Goal: Task Accomplishment & Management: Use online tool/utility

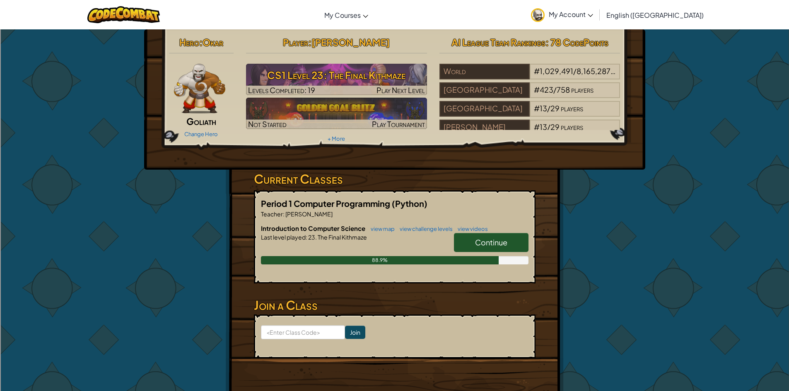
click at [482, 236] on link "Continue" at bounding box center [491, 242] width 75 height 19
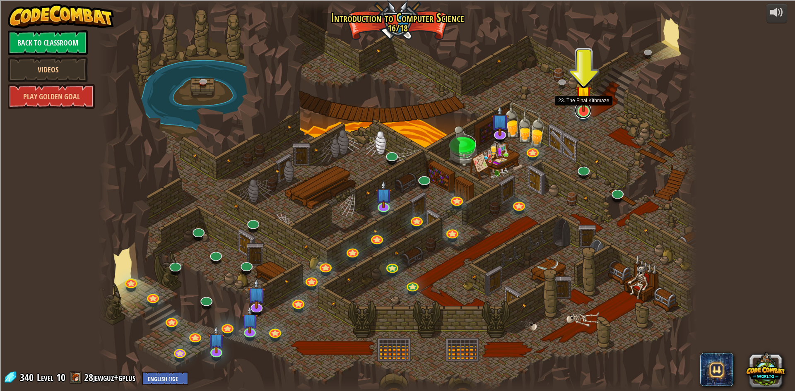
click at [578, 114] on link at bounding box center [583, 110] width 17 height 17
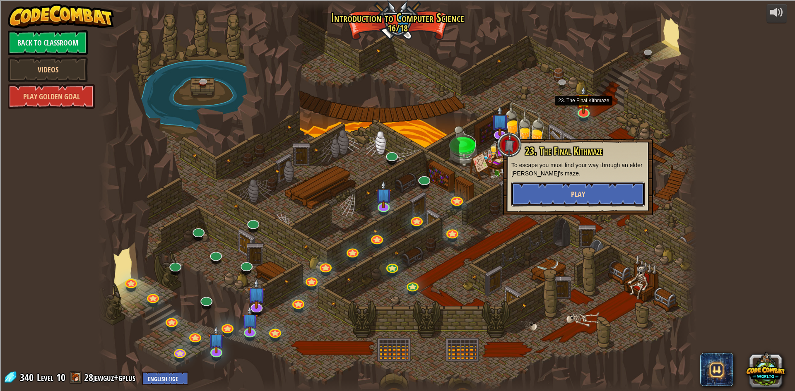
click at [569, 197] on button "Play" at bounding box center [577, 194] width 133 height 25
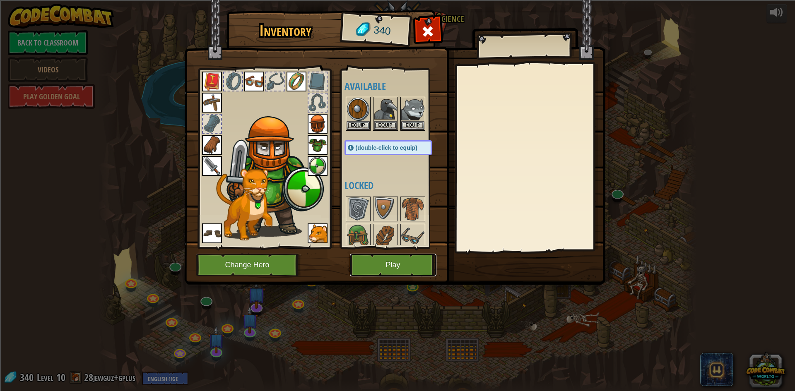
click at [417, 264] on button "Play" at bounding box center [393, 265] width 87 height 23
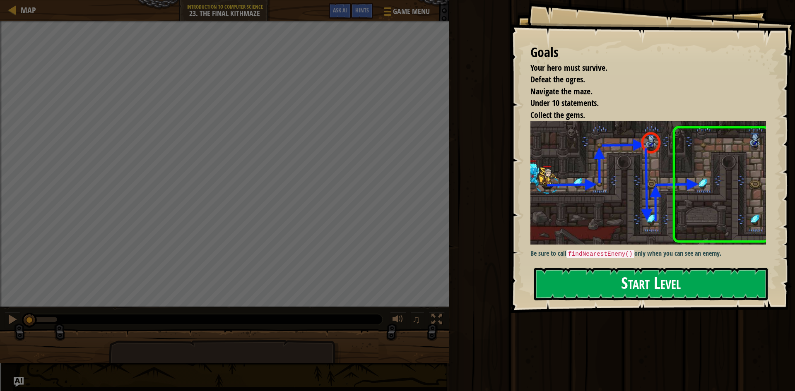
click at [653, 277] on button "Start Level" at bounding box center [650, 284] width 233 height 33
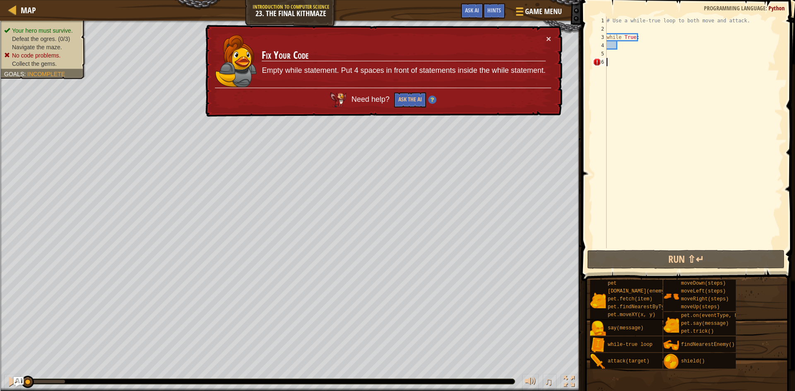
click at [631, 66] on div "# Use a while-true loop to both move and attack. while True :" at bounding box center [694, 141] width 178 height 248
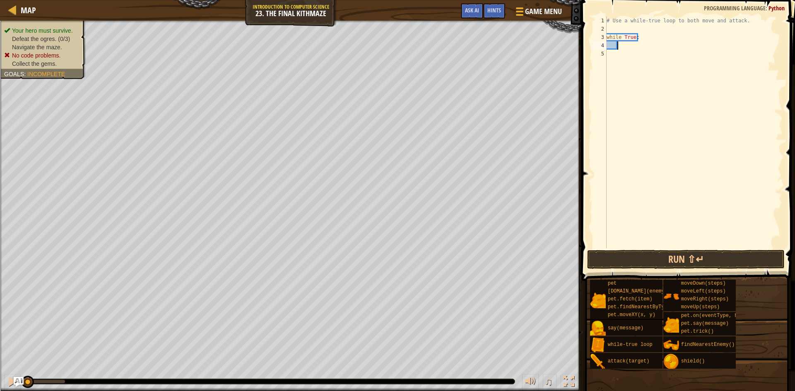
click at [620, 41] on div "# Use a while-true loop to both move and attack. while True :" at bounding box center [694, 141] width 178 height 248
type textarea "h"
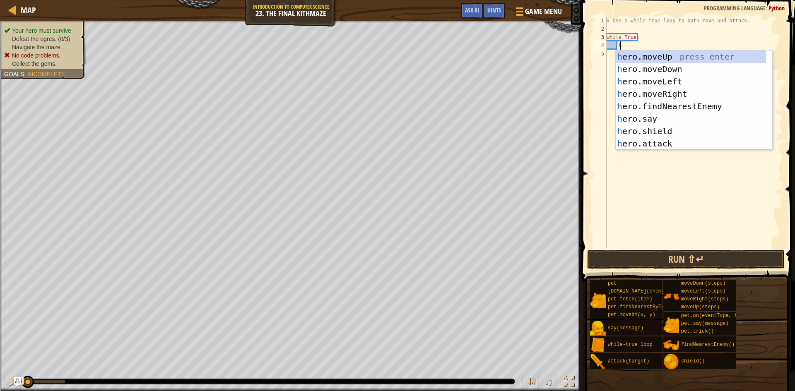
scroll to position [4, 1]
click at [672, 91] on div "h ero.moveUp press enter h ero.moveDown press enter h ero.moveLeft press enter …" at bounding box center [691, 112] width 150 height 124
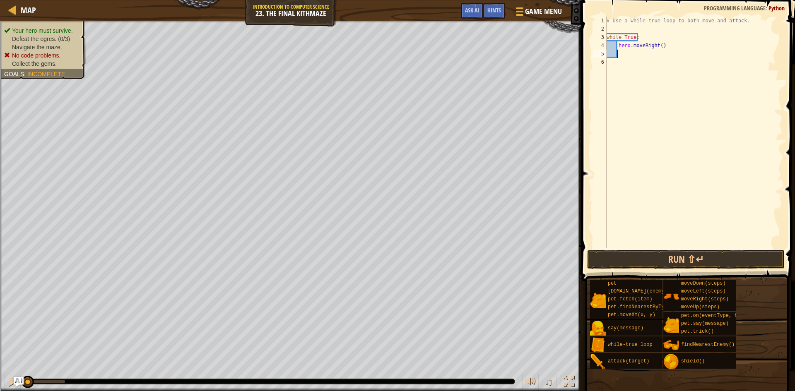
scroll to position [4, 0]
type textarea "h"
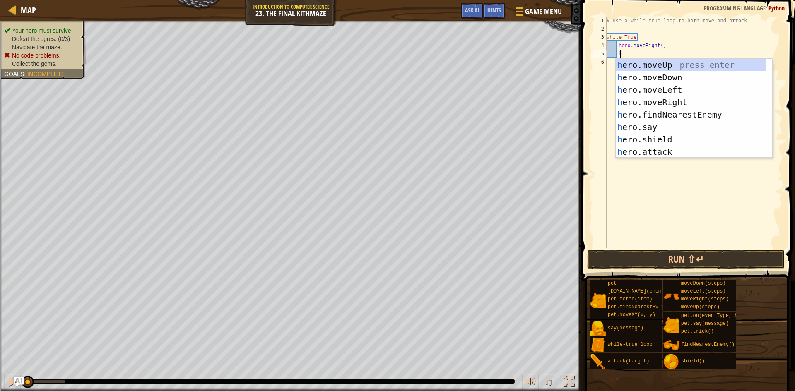
scroll to position [4, 1]
click at [677, 70] on div "h ero.moveUp press enter h ero.moveDown press enter h ero.moveLeft press enter …" at bounding box center [691, 121] width 150 height 124
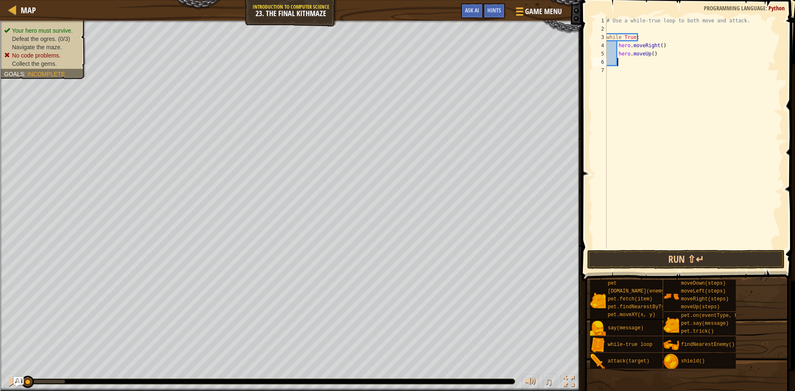
type textarea "h"
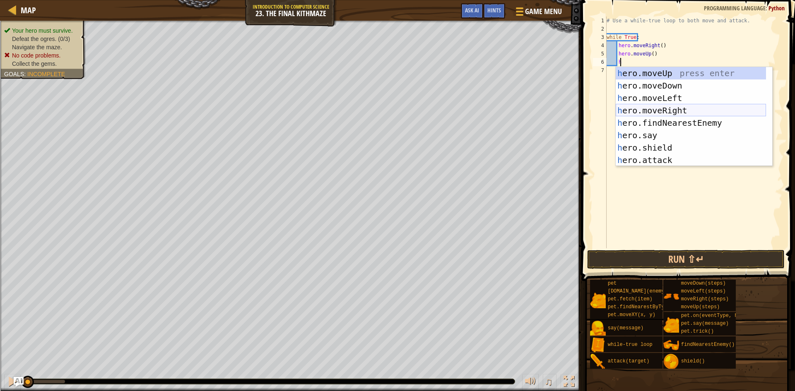
click at [689, 106] on div "h ero.moveUp press enter h ero.moveDown press enter h ero.moveLeft press enter …" at bounding box center [691, 129] width 150 height 124
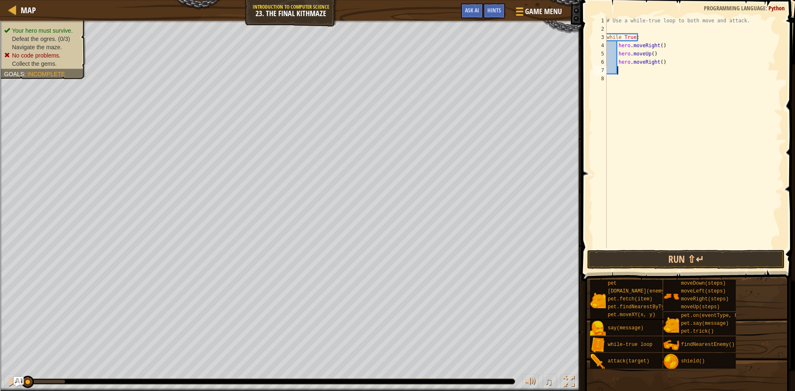
type textarea "h"
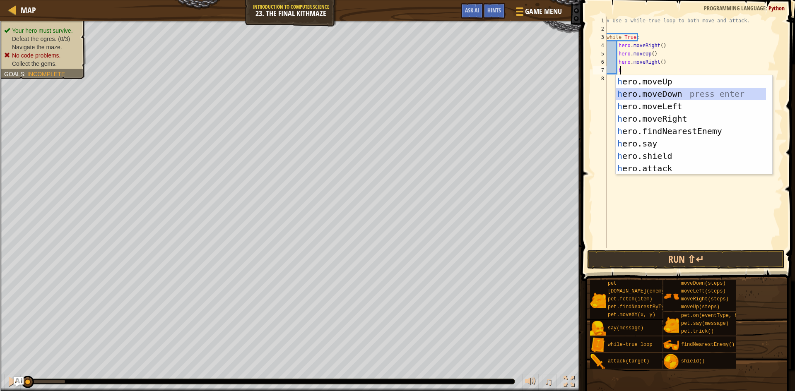
click at [651, 93] on div "h ero.moveUp press enter h ero.moveDown press enter h ero.moveLeft press enter …" at bounding box center [691, 137] width 150 height 124
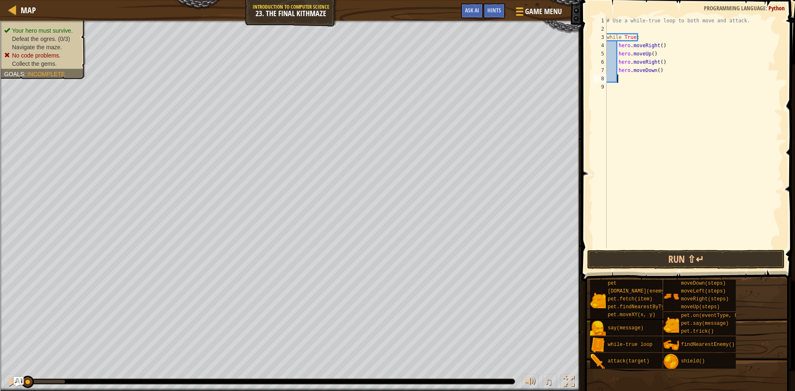
click at [656, 72] on div "# Use a while-true loop to both move and attack. while True : hero . moveRight …" at bounding box center [694, 141] width 178 height 248
drag, startPoint x: 672, startPoint y: 255, endPoint x: 667, endPoint y: 257, distance: 5.8
click at [669, 256] on button "Run ⇧↵" at bounding box center [685, 259] width 197 height 19
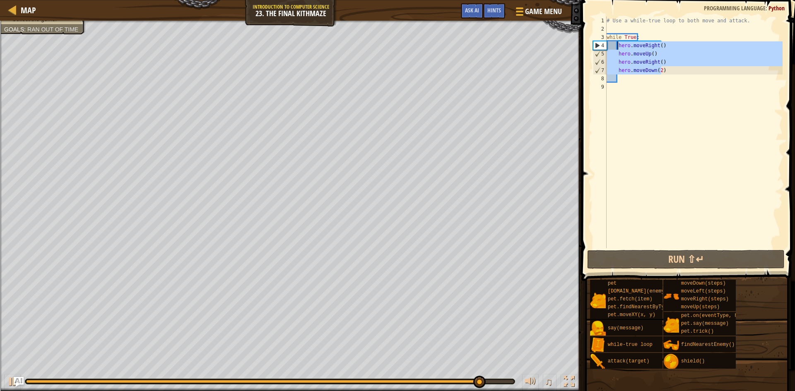
drag, startPoint x: 672, startPoint y: 67, endPoint x: 617, endPoint y: 46, distance: 58.6
click at [617, 46] on div "# Use a while-true loop to both move and attack. while True : hero . moveRight …" at bounding box center [694, 141] width 178 height 248
type textarea "hero.moveRight() hero.moveUp()"
click at [625, 77] on div "# Use a while-true loop to both move and attack. while True : hero . moveRight …" at bounding box center [694, 141] width 178 height 248
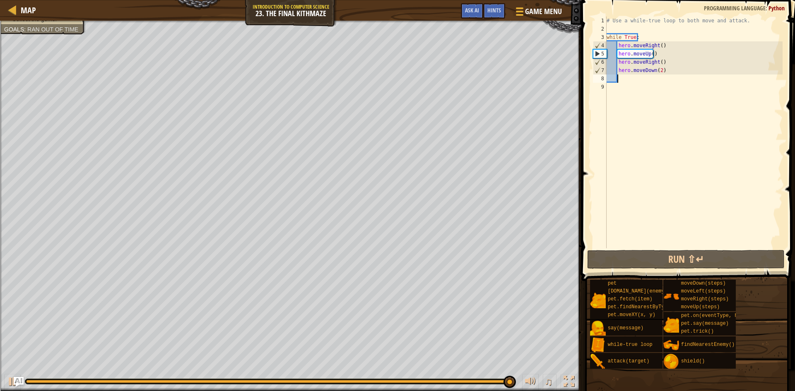
paste textarea "hero.moveDown(2)"
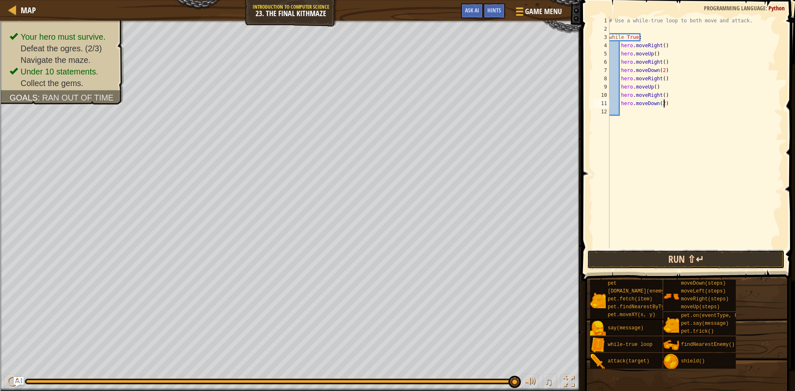
click at [654, 261] on button "Run ⇧↵" at bounding box center [685, 259] width 197 height 19
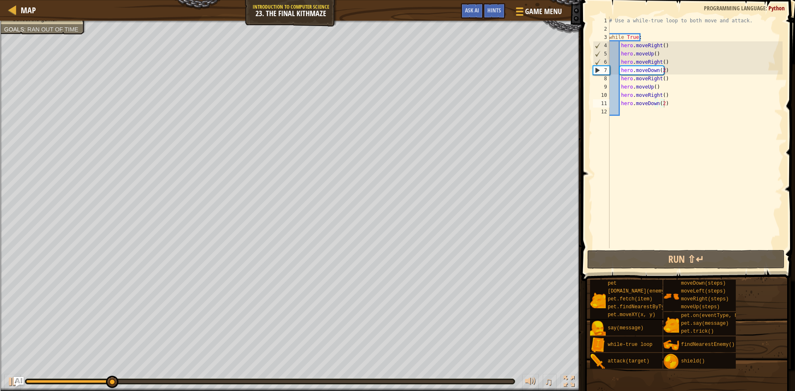
drag, startPoint x: 371, startPoint y: 385, endPoint x: 377, endPoint y: 384, distance: 6.0
click at [377, 384] on div "♫" at bounding box center [290, 379] width 581 height 25
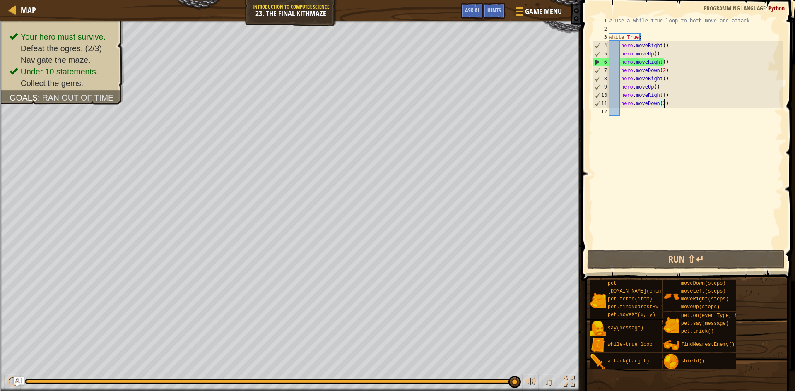
drag, startPoint x: 377, startPoint y: 382, endPoint x: 525, endPoint y: 372, distance: 148.1
click at [525, 372] on div "♫" at bounding box center [290, 379] width 581 height 25
drag, startPoint x: 490, startPoint y: 383, endPoint x: 519, endPoint y: 378, distance: 29.8
click at [519, 378] on div "♫" at bounding box center [290, 379] width 581 height 25
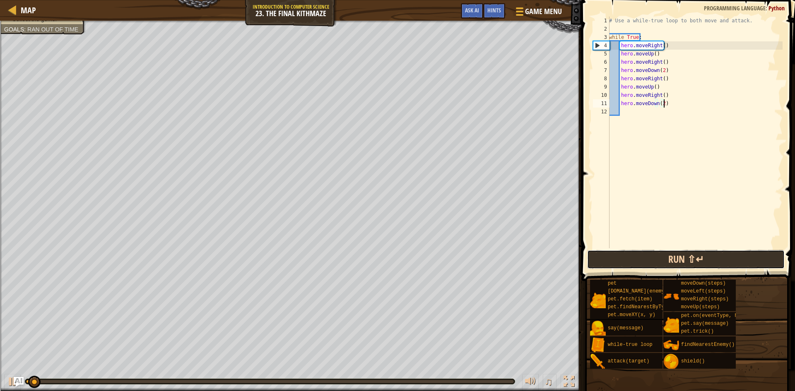
click at [666, 264] on button "Run ⇧↵" at bounding box center [685, 259] width 197 height 19
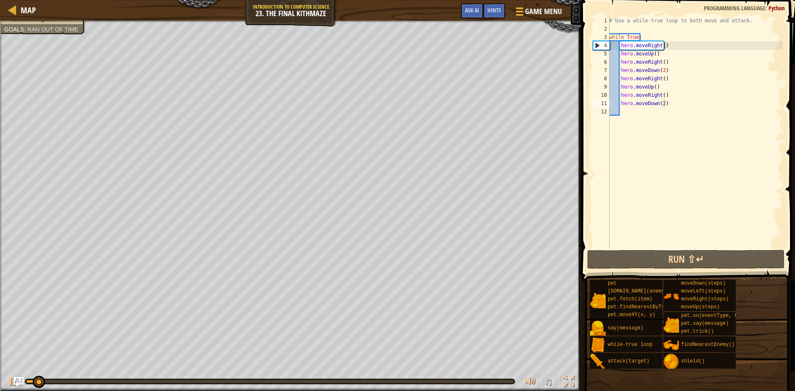
drag, startPoint x: 501, startPoint y: 378, endPoint x: 506, endPoint y: 382, distance: 6.5
click at [505, 380] on div "♫" at bounding box center [290, 379] width 581 height 25
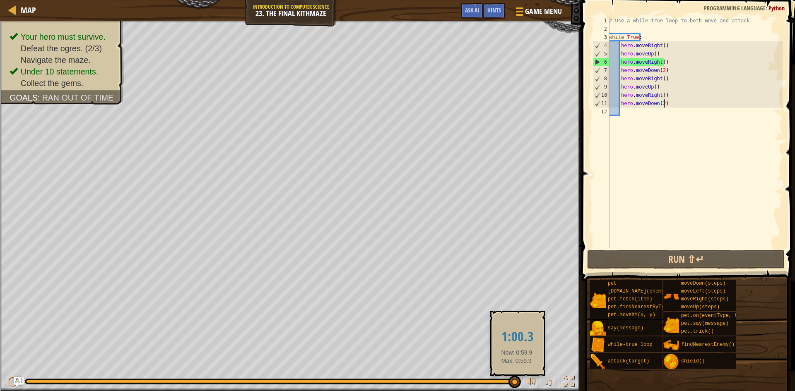
drag, startPoint x: 506, startPoint y: 382, endPoint x: 526, endPoint y: 364, distance: 27.0
click at [514, 381] on div at bounding box center [270, 381] width 488 height 3
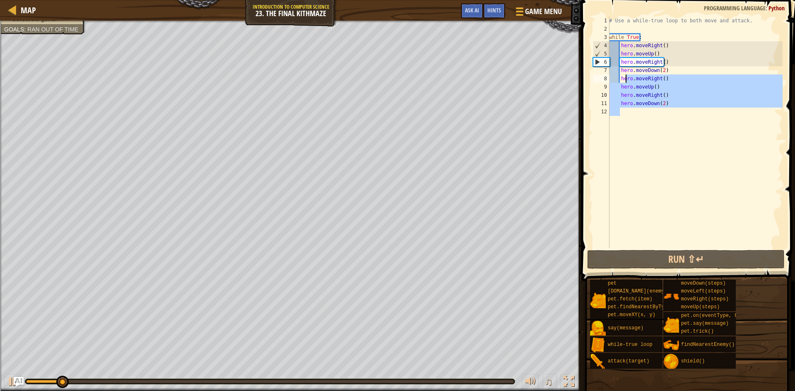
drag, startPoint x: 668, startPoint y: 108, endPoint x: 621, endPoint y: 80, distance: 54.4
click at [624, 80] on div "# Use a while-true loop to both move and attack. while True : hero . moveRight …" at bounding box center [694, 141] width 175 height 248
click at [621, 80] on div "# Use a while-true loop to both move and attack. while True : hero . moveRight …" at bounding box center [694, 141] width 175 height 248
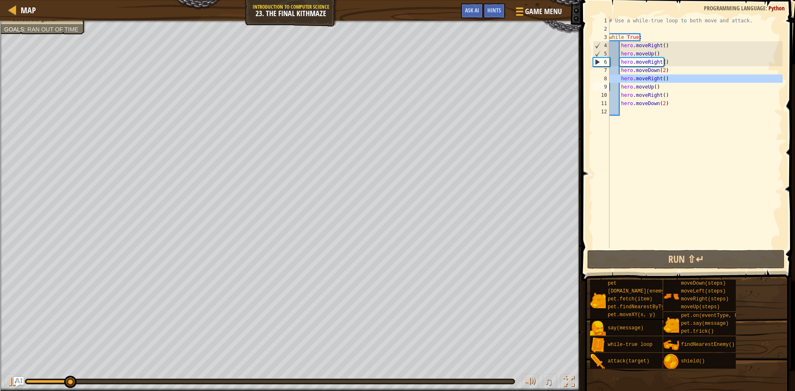
click at [621, 80] on div "# Use a while-true loop to both move and attack. while True : hero . moveRight …" at bounding box center [694, 141] width 175 height 248
click at [665, 87] on div "# Use a while-true loop to both move and attack. while True : hero . moveRight …" at bounding box center [694, 141] width 175 height 248
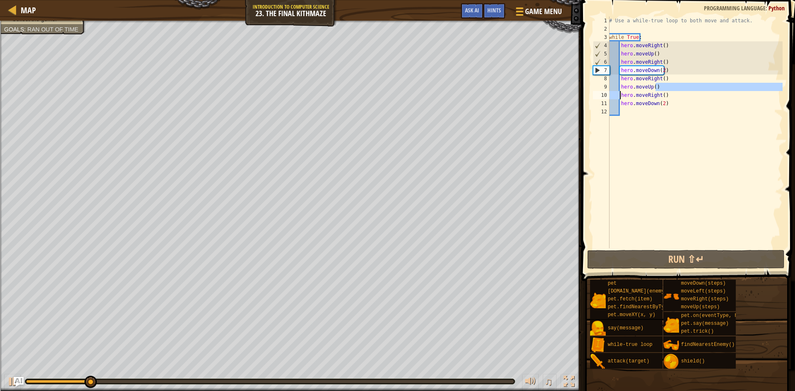
drag, startPoint x: 659, startPoint y: 89, endPoint x: 608, endPoint y: 94, distance: 50.8
click at [619, 97] on div "# Use a while-true loop to both move and attack. while True : hero . moveRight …" at bounding box center [694, 141] width 175 height 248
type textarea "hero.moveUp() hero.moveRight()"
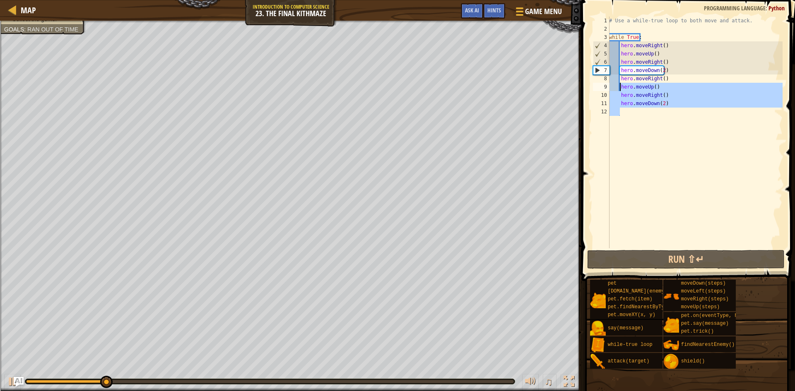
drag, startPoint x: 671, startPoint y: 111, endPoint x: 620, endPoint y: 87, distance: 56.3
click at [620, 87] on div "# Use a while-true loop to both move and attack. while True : hero . moveRight …" at bounding box center [694, 141] width 175 height 248
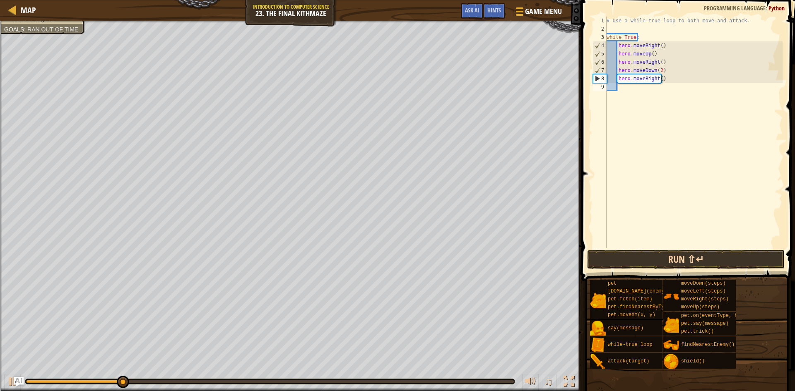
click at [656, 251] on div "1 2 3 4 5 6 7 8 9 # Use a while-true loop to both move and attack. while True :…" at bounding box center [687, 156] width 216 height 305
click at [657, 253] on button "Run ⇧↵" at bounding box center [685, 259] width 197 height 19
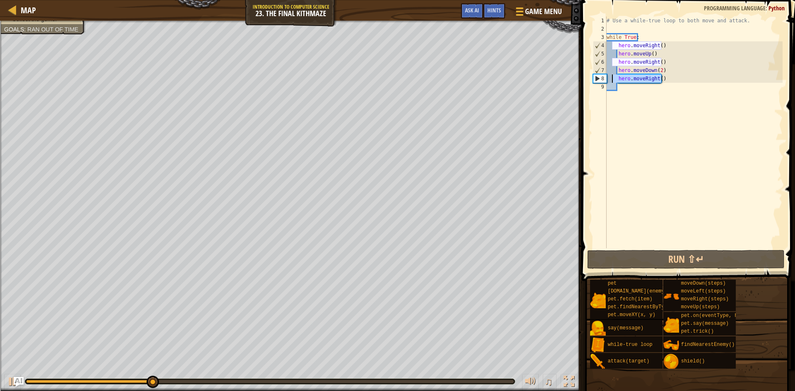
drag, startPoint x: 662, startPoint y: 81, endPoint x: 613, endPoint y: 81, distance: 49.3
click at [613, 81] on div "# Use a while-true loop to both move and attack. while True : hero . moveRight …" at bounding box center [694, 141] width 178 height 248
type textarea "hero.moveRight()"
click at [614, 81] on div "# Use a while-true loop to both move and attack. while True : hero . moveRight …" at bounding box center [694, 133] width 178 height 232
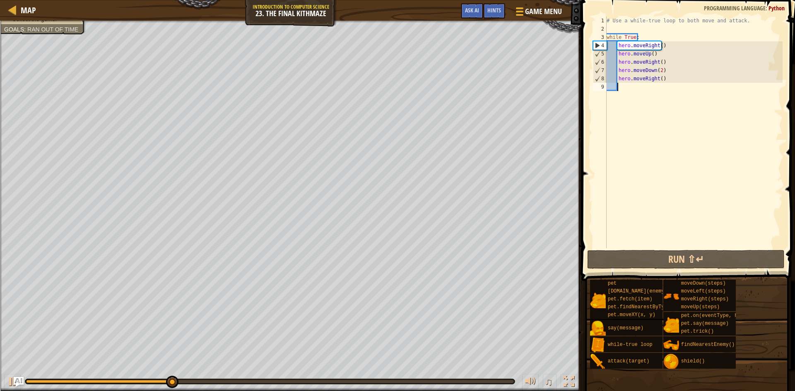
click at [633, 85] on div "# Use a while-true loop to both move and attack. while True : hero . moveRight …" at bounding box center [694, 141] width 178 height 248
click at [633, 82] on div "# Use a while-true loop to both move and attack. while True : hero . moveRight …" at bounding box center [694, 141] width 178 height 248
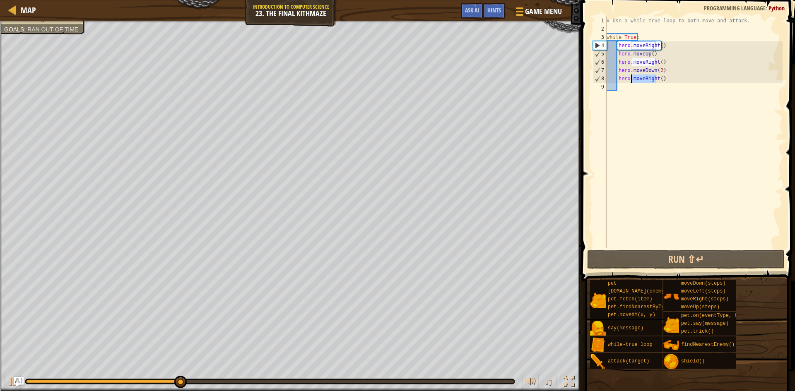
type textarea "hero.moveRight()"
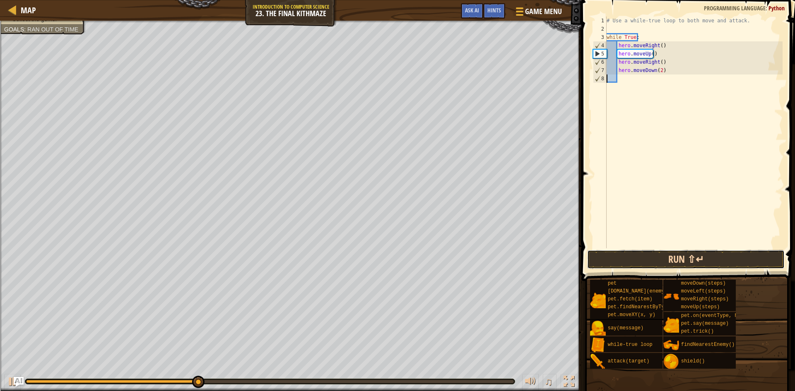
click at [684, 256] on button "Run ⇧↵" at bounding box center [685, 259] width 197 height 19
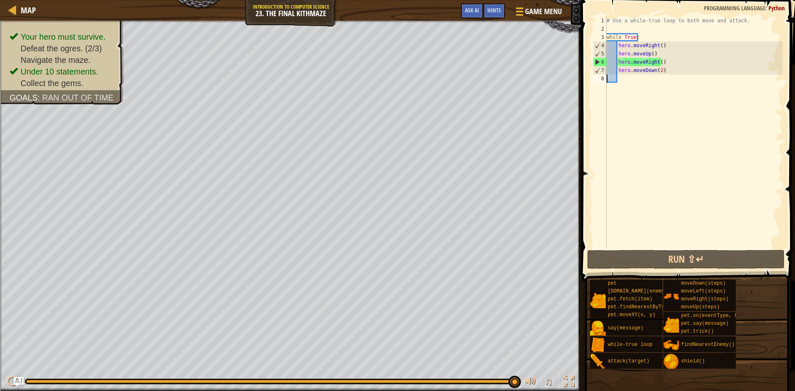
drag, startPoint x: 469, startPoint y: 381, endPoint x: 524, endPoint y: 373, distance: 56.5
click at [524, 373] on div "♫" at bounding box center [290, 379] width 581 height 25
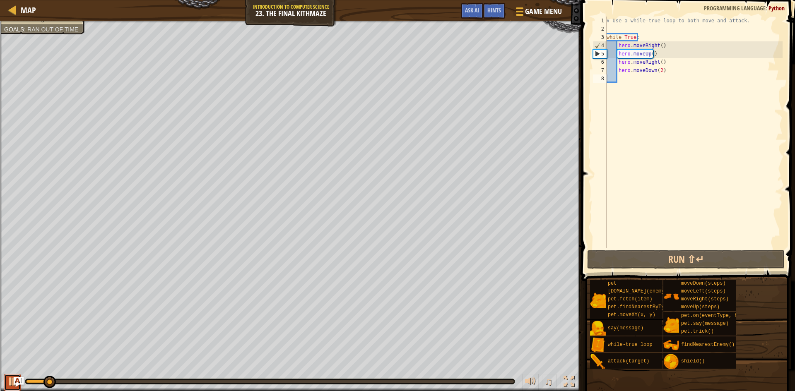
click at [6, 386] on button at bounding box center [12, 382] width 17 height 17
drag, startPoint x: 41, startPoint y: 385, endPoint x: 46, endPoint y: 383, distance: 5.1
click at [46, 383] on div "♫" at bounding box center [290, 379] width 581 height 25
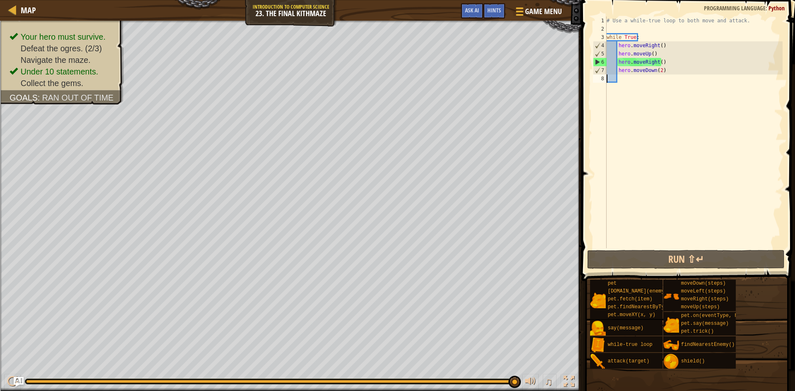
drag, startPoint x: 46, startPoint y: 383, endPoint x: 557, endPoint y: 390, distance: 511.2
click at [557, 390] on div "♫" at bounding box center [290, 379] width 581 height 25
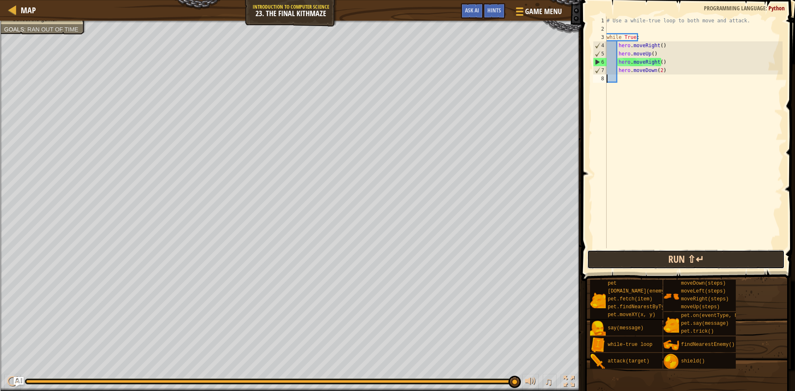
click at [735, 254] on button "Run ⇧↵" at bounding box center [685, 259] width 197 height 19
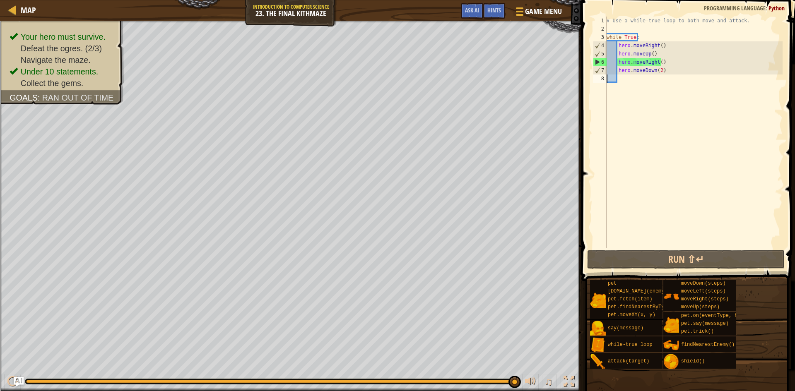
click at [629, 80] on div "# Use a while-true loop to both move and attack. while True : hero . moveRight …" at bounding box center [694, 141] width 178 height 248
type textarea "h"
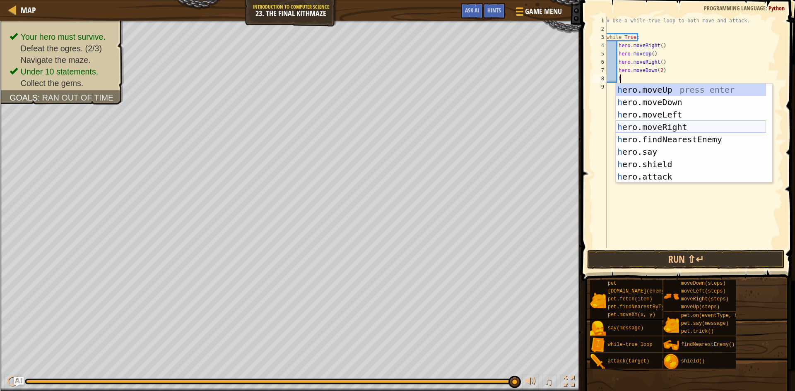
click at [666, 124] on div "h ero.moveUp press enter h ero.moveDown press enter h ero.moveLeft press enter …" at bounding box center [691, 146] width 150 height 124
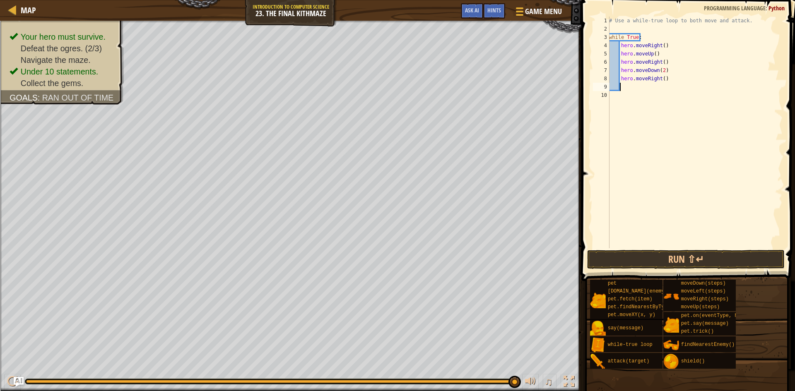
scroll to position [4, 0]
type textarea "h"
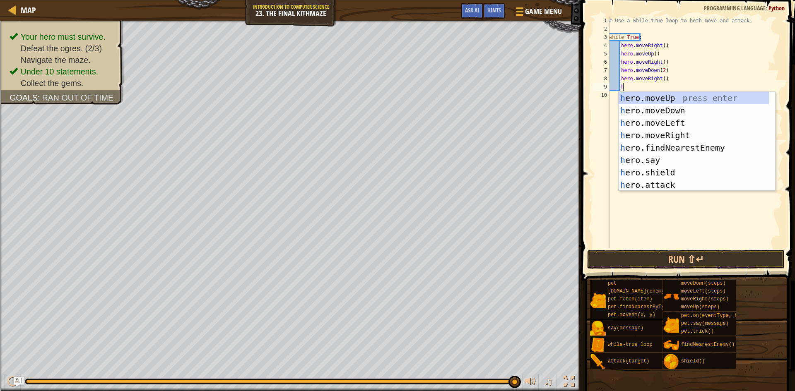
scroll to position [4, 1]
click at [687, 108] on div "h ero.moveUp press enter h ero.moveDown press enter h ero.moveLeft press enter …" at bounding box center [693, 154] width 150 height 124
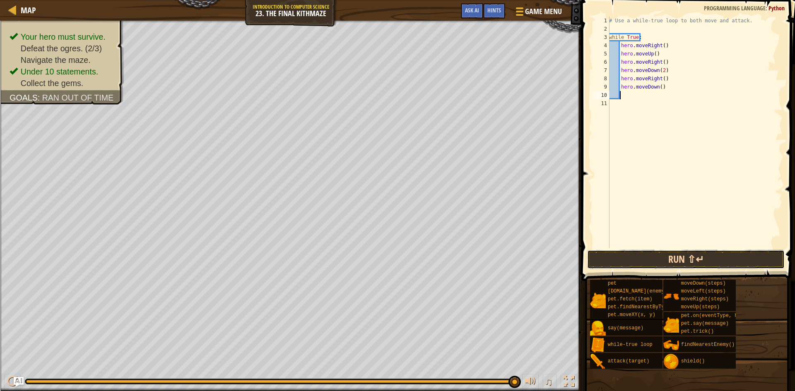
click at [688, 264] on button "Run ⇧↵" at bounding box center [685, 259] width 197 height 19
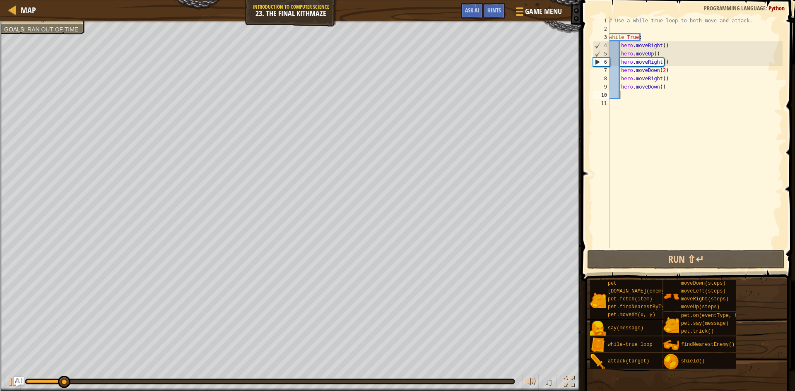
drag, startPoint x: 489, startPoint y: 386, endPoint x: 502, endPoint y: 380, distance: 13.5
click at [506, 381] on div "♫" at bounding box center [290, 379] width 581 height 25
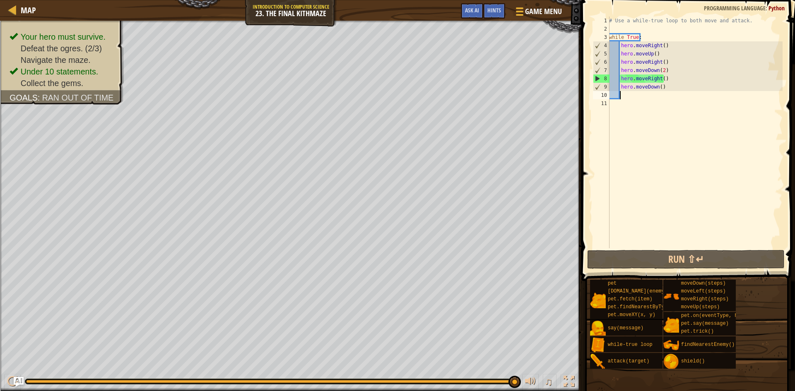
drag, startPoint x: 502, startPoint y: 380, endPoint x: 539, endPoint y: 380, distance: 36.8
click at [539, 380] on div "♫" at bounding box center [290, 379] width 581 height 25
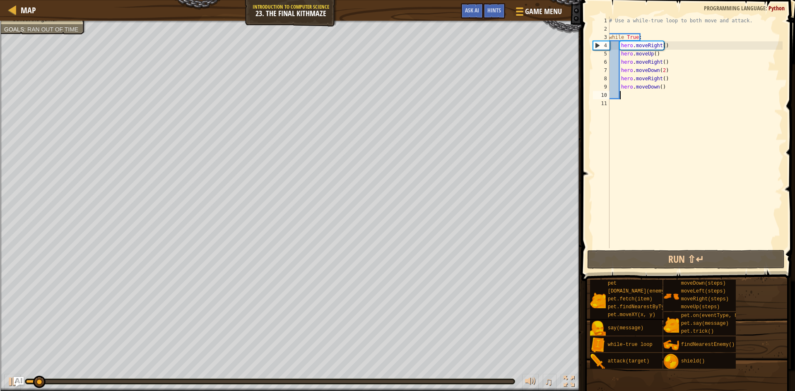
type textarea "h"
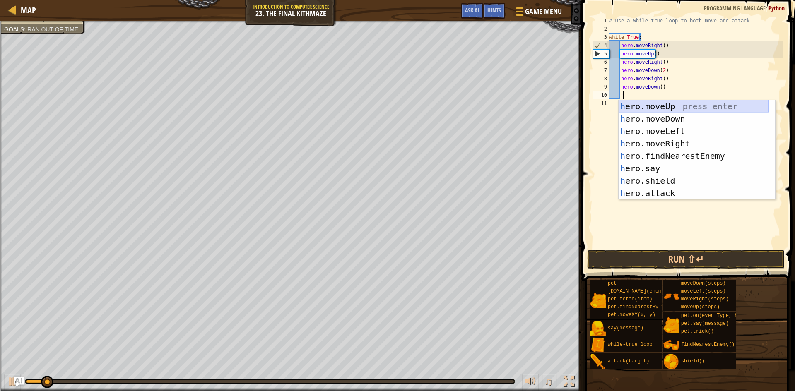
drag, startPoint x: 669, startPoint y: 106, endPoint x: 667, endPoint y: 100, distance: 6.4
click at [669, 104] on div "h ero.moveUp press enter h ero.moveDown press enter h ero.moveLeft press enter …" at bounding box center [693, 162] width 150 height 124
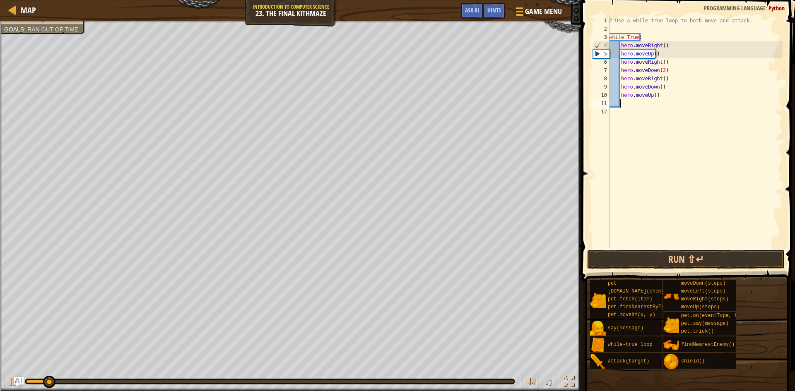
scroll to position [4, 0]
type textarea "h"
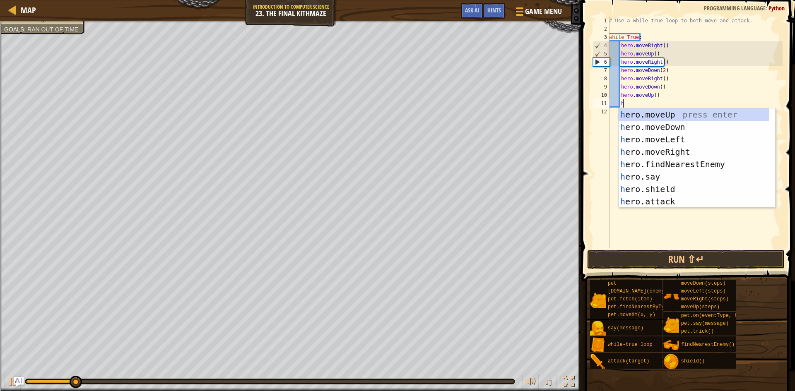
scroll to position [4, 1]
click at [679, 151] on div "h ero.moveUp press enter h ero.moveDown press enter h ero.moveLeft press enter …" at bounding box center [693, 170] width 150 height 124
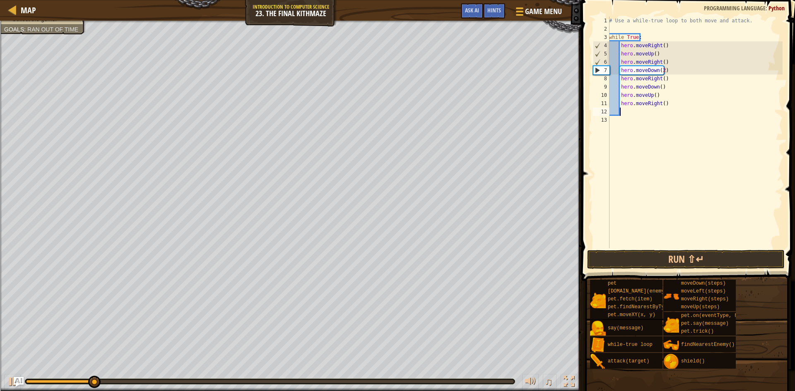
scroll to position [4, 0]
click at [656, 252] on button "Run ⇧↵" at bounding box center [685, 259] width 197 height 19
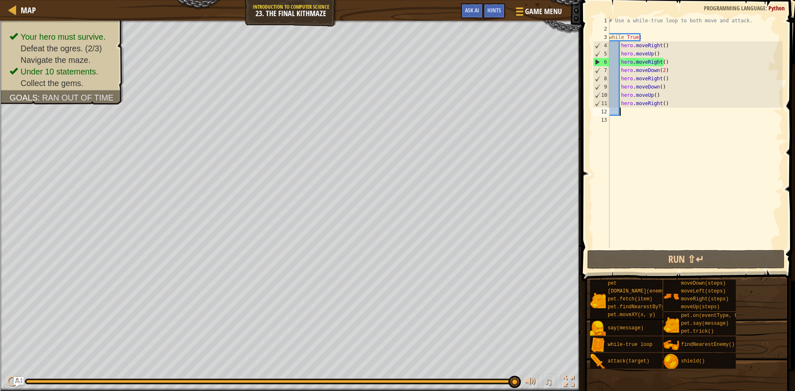
drag, startPoint x: 512, startPoint y: 381, endPoint x: 540, endPoint y: 386, distance: 28.7
click at [540, 386] on div "♫" at bounding box center [290, 379] width 581 height 25
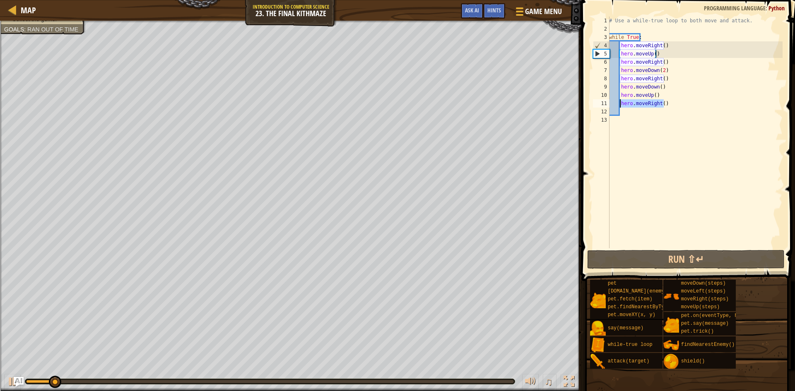
drag, startPoint x: 669, startPoint y: 106, endPoint x: 619, endPoint y: 106, distance: 49.7
click at [619, 106] on div "# Use a while-true loop to both move and attack. while True : hero . moveRight …" at bounding box center [694, 141] width 175 height 248
type textarea "hero.moveRight()"
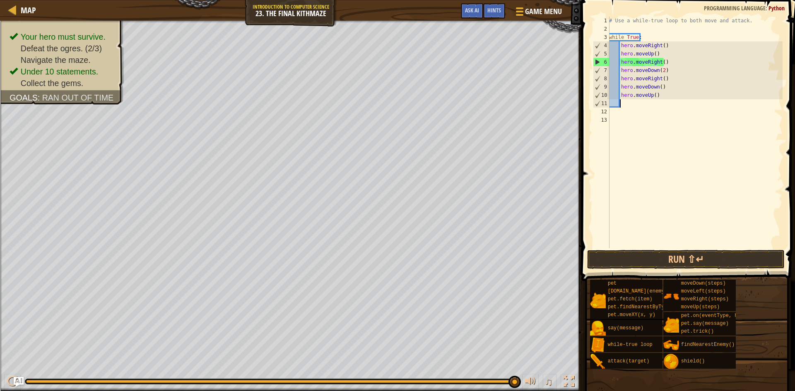
drag, startPoint x: 446, startPoint y: 382, endPoint x: 521, endPoint y: 382, distance: 74.9
click at [521, 382] on div "♫" at bounding box center [290, 379] width 581 height 25
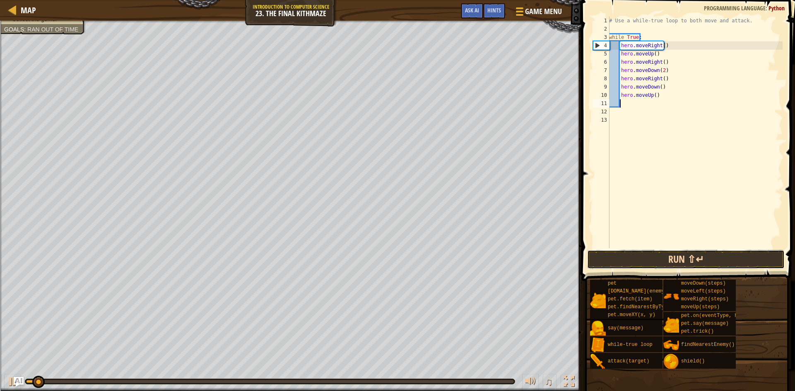
click at [644, 267] on button "Run ⇧↵" at bounding box center [685, 259] width 197 height 19
drag, startPoint x: 493, startPoint y: 387, endPoint x: 512, endPoint y: 380, distance: 20.2
click at [524, 383] on div "♫" at bounding box center [290, 379] width 581 height 25
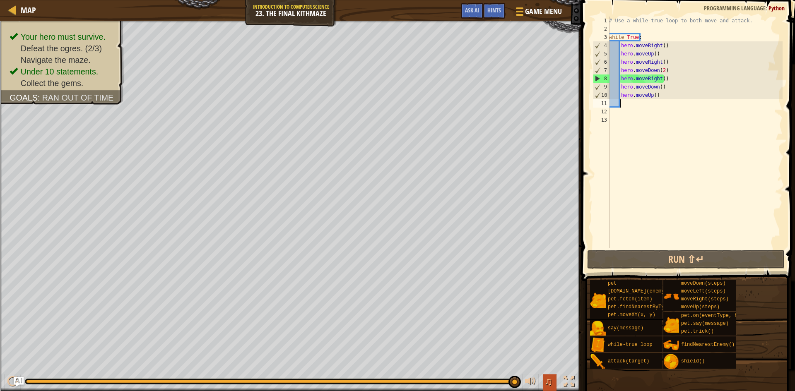
drag, startPoint x: 514, startPoint y: 380, endPoint x: 553, endPoint y: 381, distance: 38.9
click at [553, 381] on div "♫" at bounding box center [290, 379] width 581 height 25
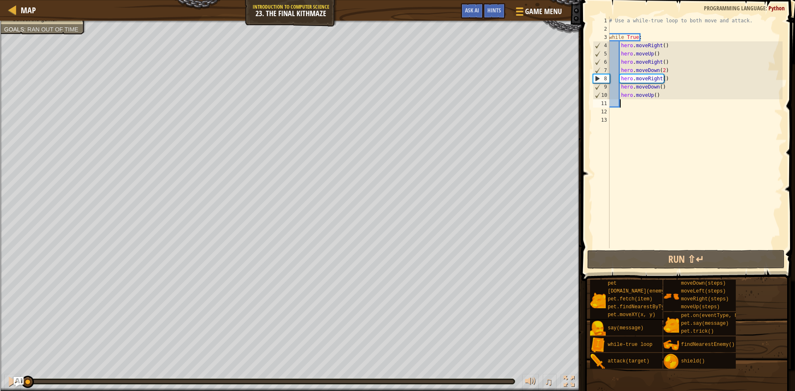
click at [647, 59] on div "# Use a while-true loop to both move and attack. while True : hero . moveRight …" at bounding box center [694, 141] width 175 height 248
click at [657, 56] on div "# Use a while-true loop to both move and attack. while True : hero . moveRight …" at bounding box center [694, 141] width 175 height 248
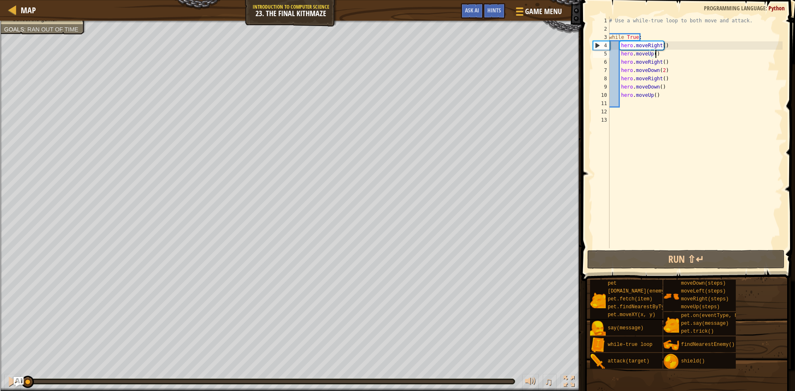
drag, startPoint x: 505, startPoint y: 382, endPoint x: 0, endPoint y: 346, distance: 505.9
click at [0, 346] on div "Your hero must survive. Defeat the ogres. (2/3) Navigate the maze. Under 10 sta…" at bounding box center [397, 206] width 795 height 370
click at [651, 59] on div "# Use a while-true loop to both move and attack. while True : hero . moveRight …" at bounding box center [694, 141] width 175 height 248
click at [661, 55] on div "# Use a while-true loop to both move and attack. while True : hero . moveRight …" at bounding box center [694, 141] width 175 height 248
type textarea "hero.moveUp()"
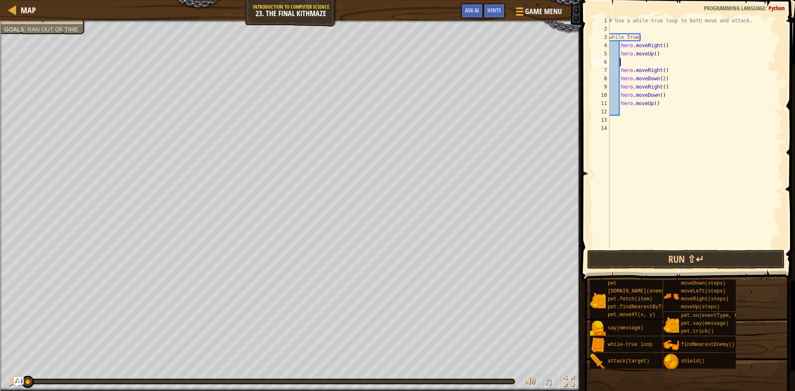
type textarea "h"
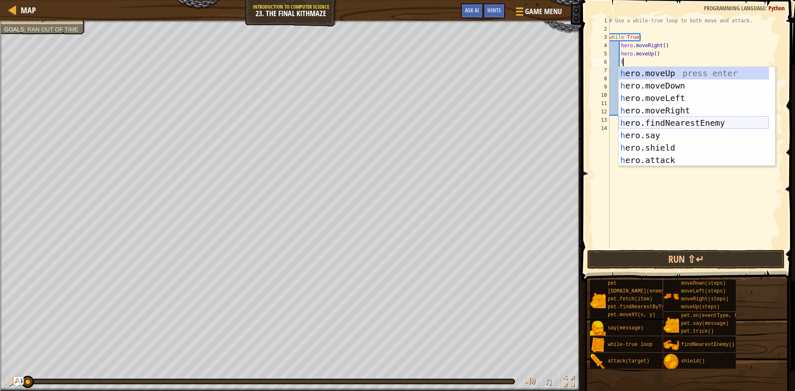
click at [686, 120] on div "h ero.moveUp press enter h ero.moveDown press enter h ero.moveLeft press enter …" at bounding box center [693, 129] width 150 height 124
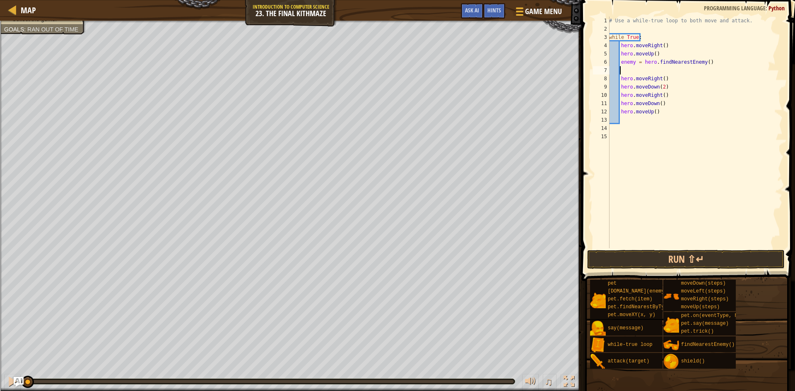
scroll to position [4, 0]
click at [683, 267] on button "Run ⇧↵" at bounding box center [685, 259] width 197 height 19
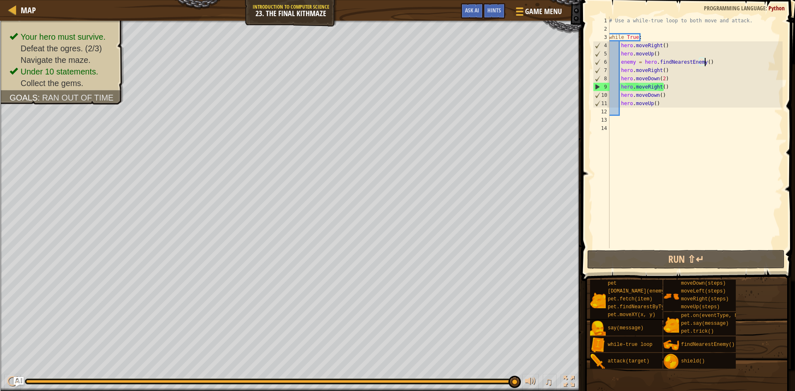
drag, startPoint x: 432, startPoint y: 382, endPoint x: 549, endPoint y: 397, distance: 117.6
click at [549, 127] on html "Map Introduction to Computer Science 23. The Final Kithmaze Game Menu Done Hint…" at bounding box center [397, 63] width 795 height 127
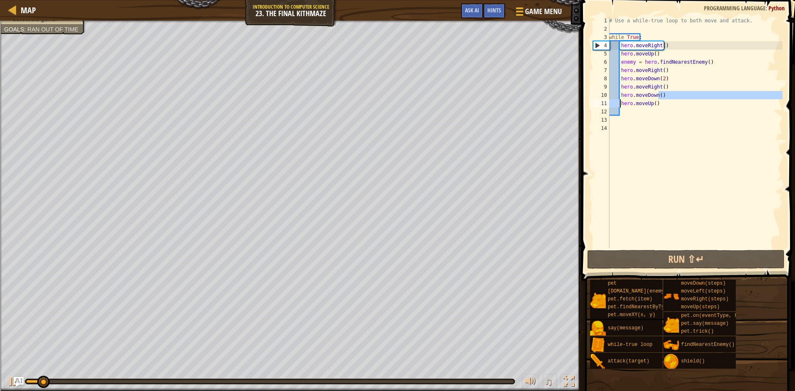
drag, startPoint x: 659, startPoint y: 94, endPoint x: 620, endPoint y: 99, distance: 39.6
click at [620, 99] on div "# Use a while-true loop to both move and attack. while True : hero . moveRight …" at bounding box center [694, 141] width 175 height 248
click at [662, 92] on div "# Use a while-true loop to both move and attack. while True : hero . moveRight …" at bounding box center [694, 133] width 175 height 232
type textarea "hero.moveDown()"
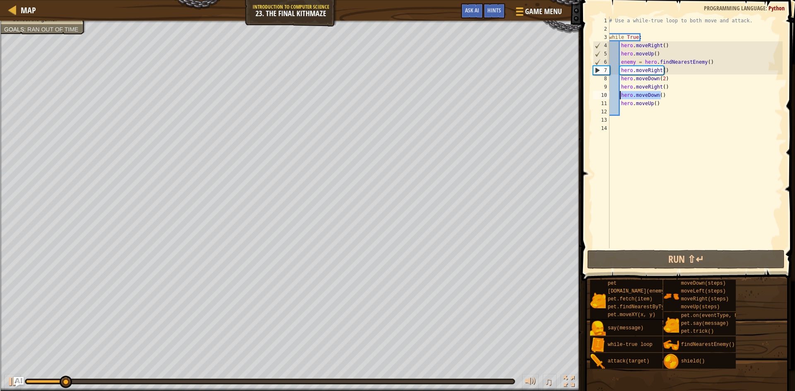
drag, startPoint x: 661, startPoint y: 94, endPoint x: 620, endPoint y: 97, distance: 40.7
click at [620, 97] on div "# Use a while-true loop to both move and attack. while True : hero . moveRight …" at bounding box center [694, 141] width 175 height 248
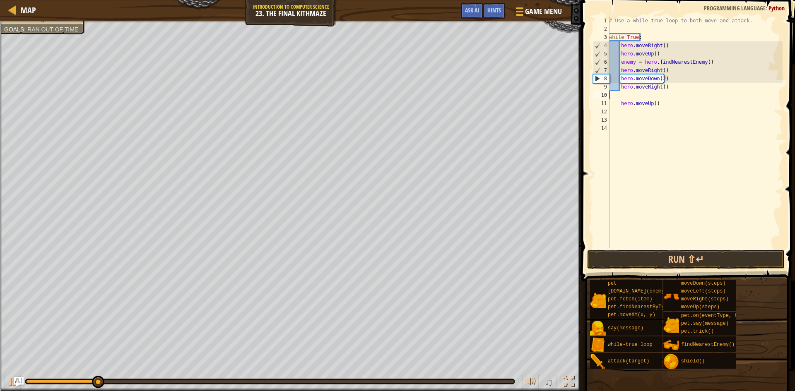
click at [616, 102] on div "# Use a while-true loop to both move and attack. while True : hero . moveRight …" at bounding box center [694, 141] width 175 height 248
type textarea "hero.moveUp()"
click at [625, 96] on div "# Use a while-true loop to both move and attack. while True : hero . moveRight …" at bounding box center [694, 141] width 175 height 248
click at [628, 90] on div "# Use a while-true loop to both move and attack. while True : hero . moveRight …" at bounding box center [694, 141] width 175 height 248
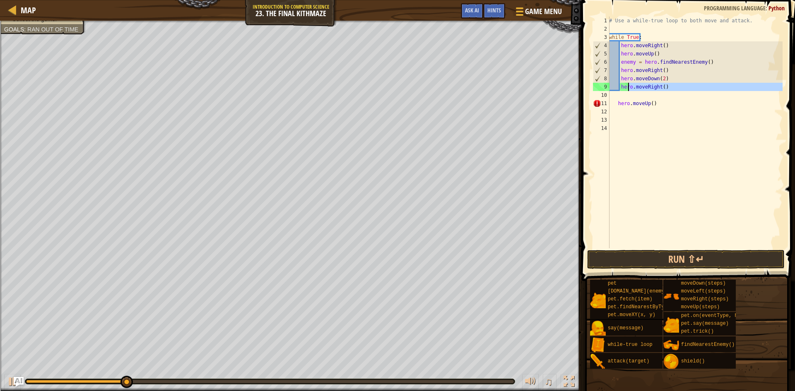
click at [671, 90] on div "# Use a while-true loop to both move and attack. while True : hero . moveRight …" at bounding box center [694, 133] width 175 height 232
type textarea "hero.moveRight()"
click at [616, 111] on div "# Use a while-true loop to both move and attack. while True : hero . moveRight …" at bounding box center [694, 141] width 175 height 248
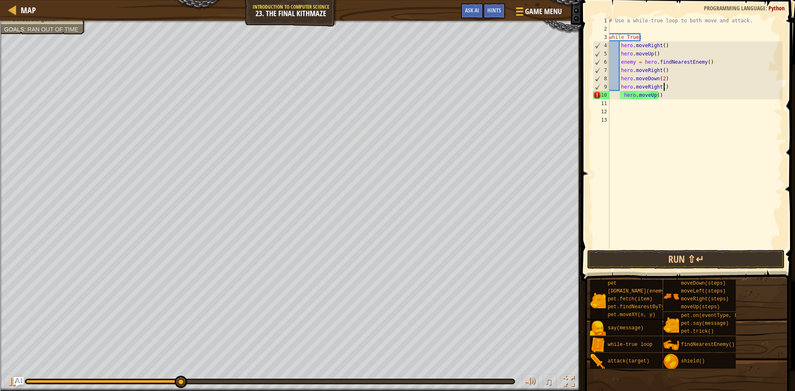
click at [676, 85] on div "# Use a while-true loop to both move and attack. while True : hero . moveRight …" at bounding box center [694, 141] width 175 height 248
drag, startPoint x: 672, startPoint y: 97, endPoint x: 609, endPoint y: 92, distance: 63.1
click at [609, 92] on div "hero.moveRight( 1 2 3 4 5 6 7 8 9 10 11 12 13 # Use a while-true loop to both m…" at bounding box center [686, 133] width 191 height 232
type textarea "hero.moveUp()"
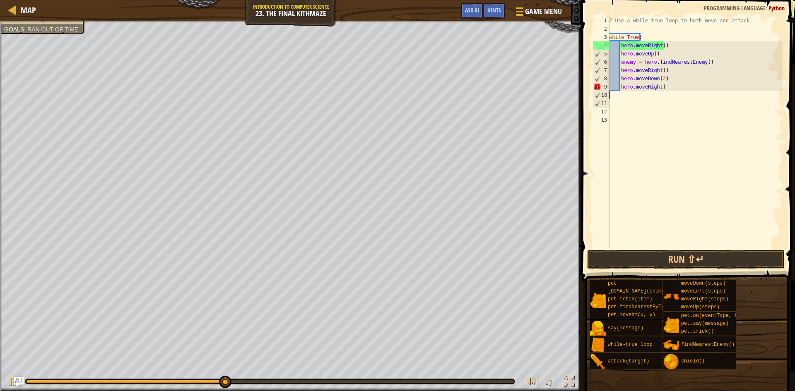
click at [666, 88] on div "# Use a while-true loop to both move and attack. while True : hero . moveRight …" at bounding box center [694, 141] width 175 height 248
type textarea "hero.moveRight()"
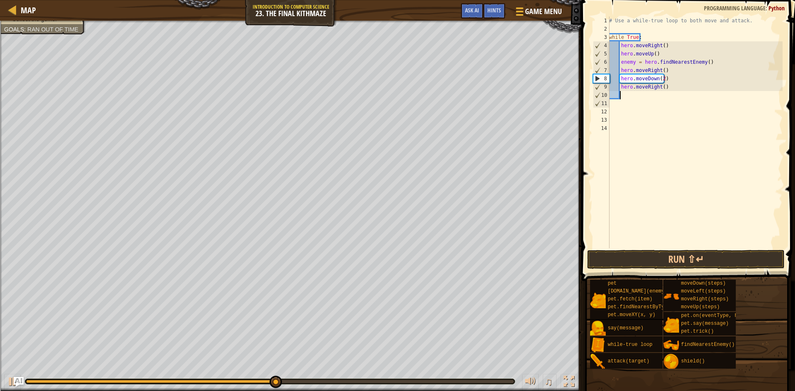
type textarea "h"
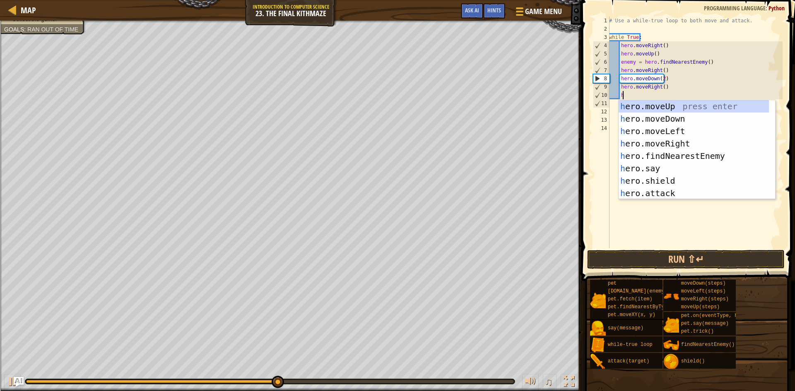
scroll to position [4, 1]
click at [669, 103] on div "h ero.moveUp press enter h ero.moveDown press enter h ero.moveLeft press enter …" at bounding box center [693, 162] width 150 height 124
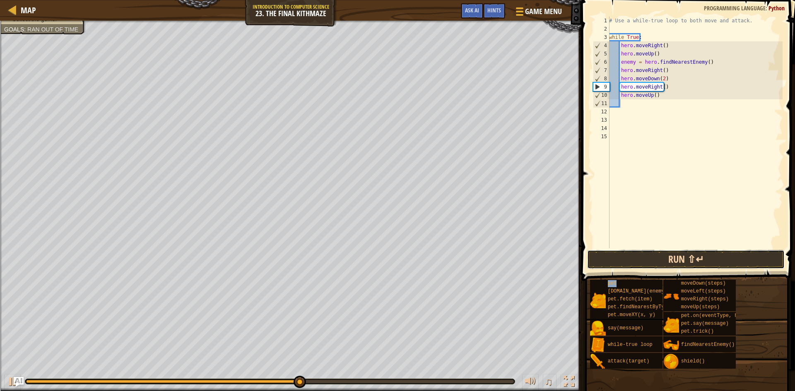
click at [667, 262] on button "Run ⇧↵" at bounding box center [685, 259] width 197 height 19
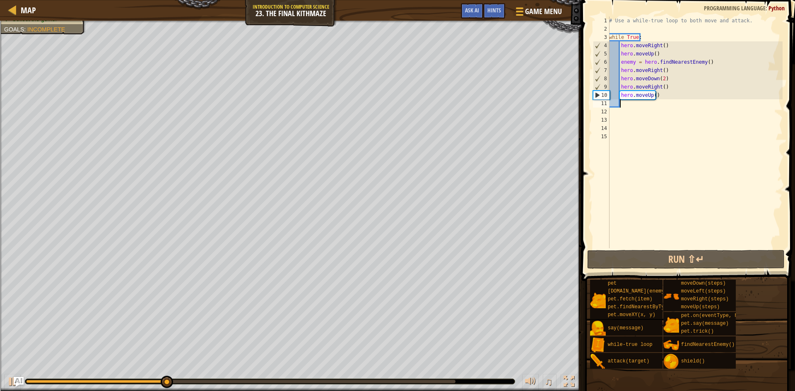
click at [665, 81] on div "# Use a while-true loop to both move and attack. while True : hero . moveRight …" at bounding box center [694, 141] width 175 height 248
type textarea "hero.moveDown(2)"
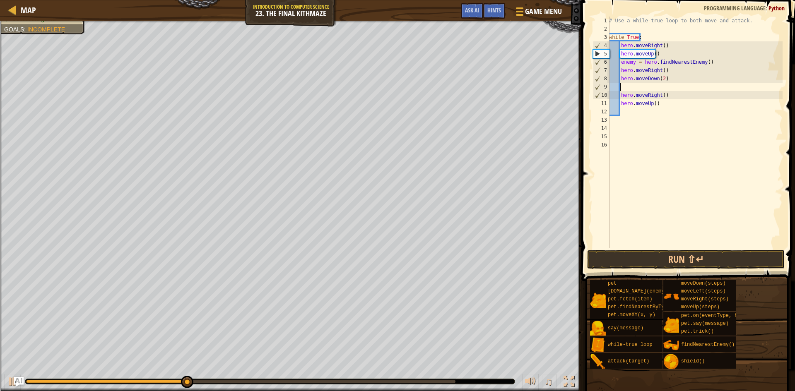
scroll to position [4, 1]
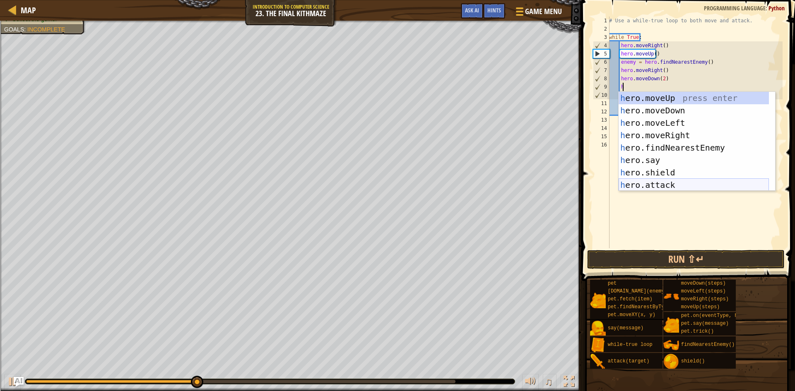
click at [678, 188] on div "h ero.moveUp press enter h ero.moveDown press enter h ero.moveLeft press enter …" at bounding box center [693, 154] width 150 height 124
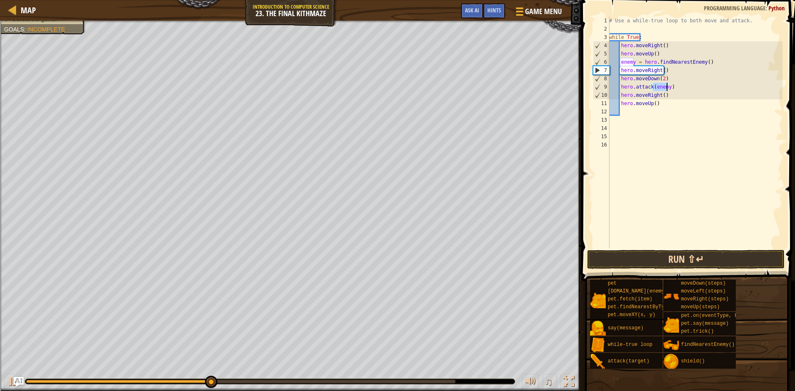
type textarea "hero.attack(enemy)"
click at [695, 262] on button "Run ⇧↵" at bounding box center [685, 259] width 197 height 19
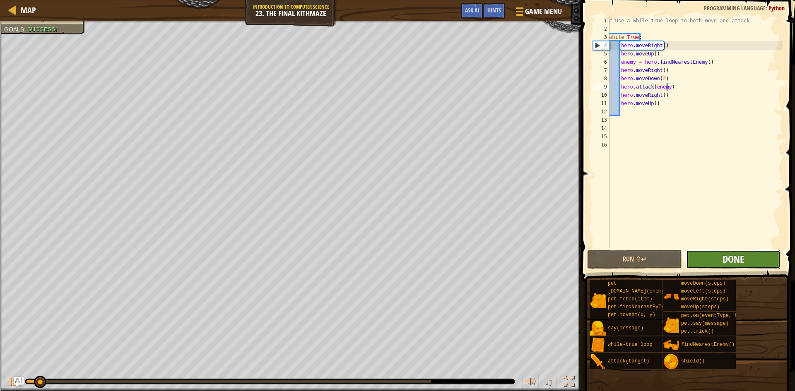
click at [723, 253] on span "Done" at bounding box center [733, 258] width 22 height 13
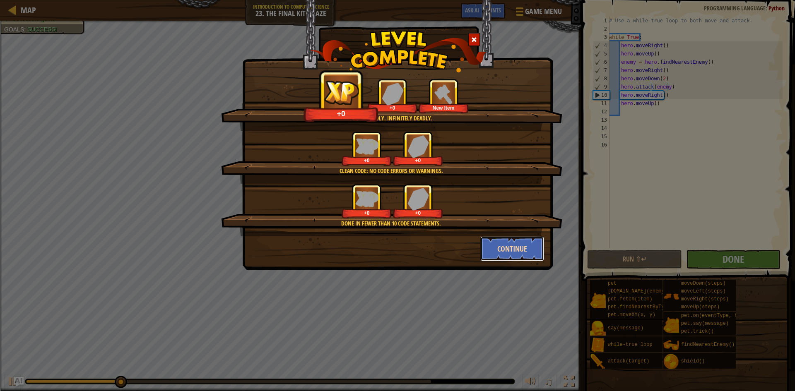
click at [531, 256] on button "Continue" at bounding box center [512, 248] width 64 height 25
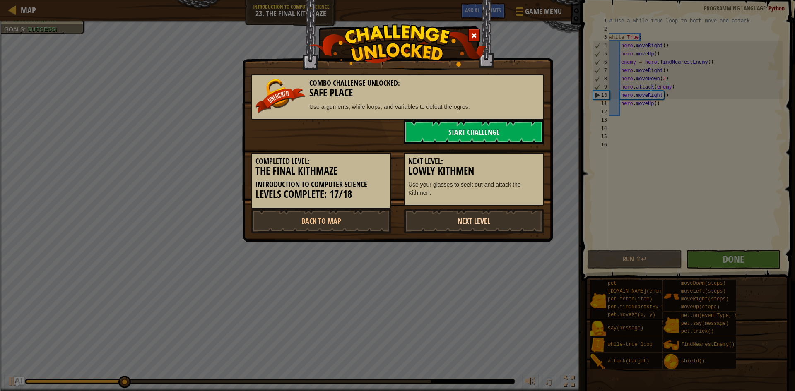
click at [460, 209] on link "Next Level" at bounding box center [474, 221] width 140 height 25
click at [462, 214] on link "Next Level" at bounding box center [474, 221] width 140 height 25
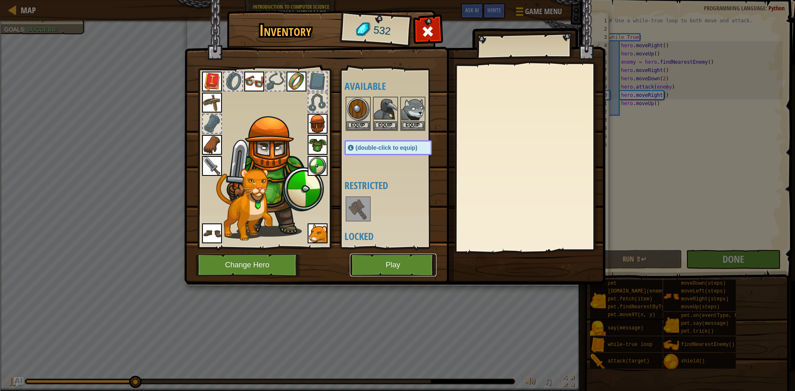
click at [400, 269] on button "Play" at bounding box center [393, 265] width 87 height 23
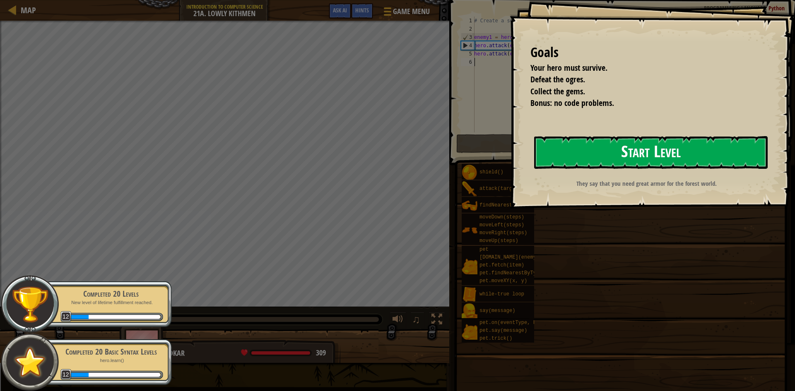
click at [606, 159] on button "Start Level" at bounding box center [650, 152] width 233 height 33
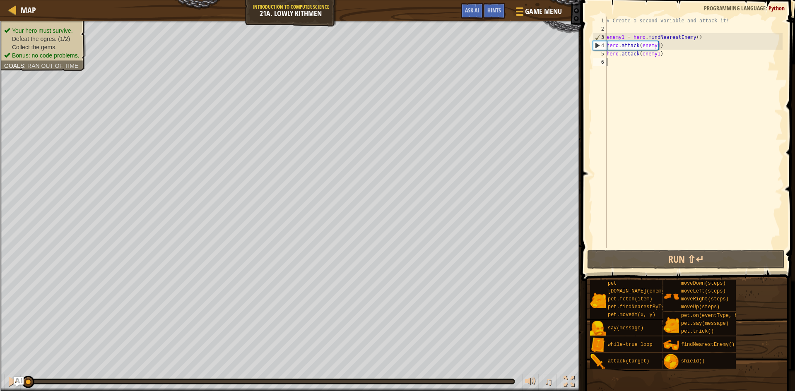
type textarea "h"
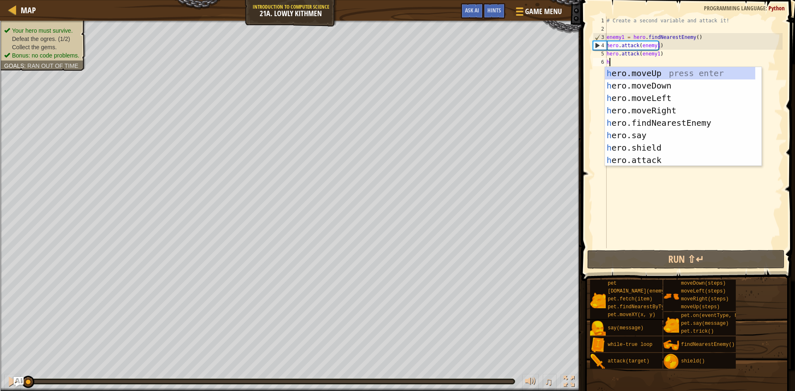
scroll to position [4, 0]
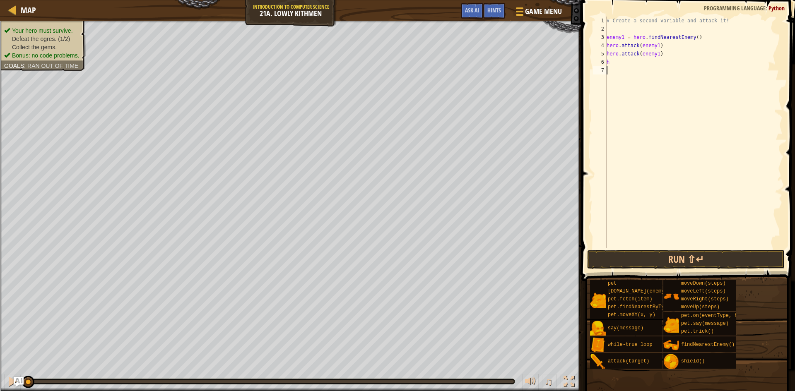
click at [642, 166] on div "# Create a second variable and attack it! enemy1 = hero . findNearestEnemy ( ) …" at bounding box center [694, 141] width 178 height 248
click at [620, 63] on div "# Create a second variable and attack it! enemy1 = hero . findNearestEnemy ( ) …" at bounding box center [694, 141] width 178 height 248
type textarea "h"
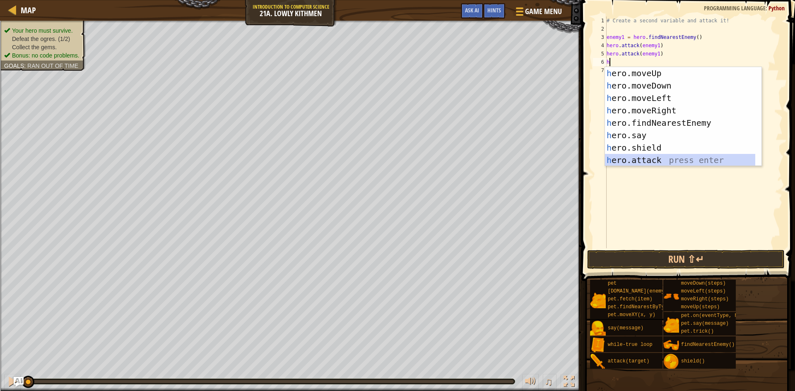
click at [647, 164] on div "h ero.moveUp press enter h ero.moveDown press enter h ero.moveLeft press enter …" at bounding box center [680, 129] width 150 height 124
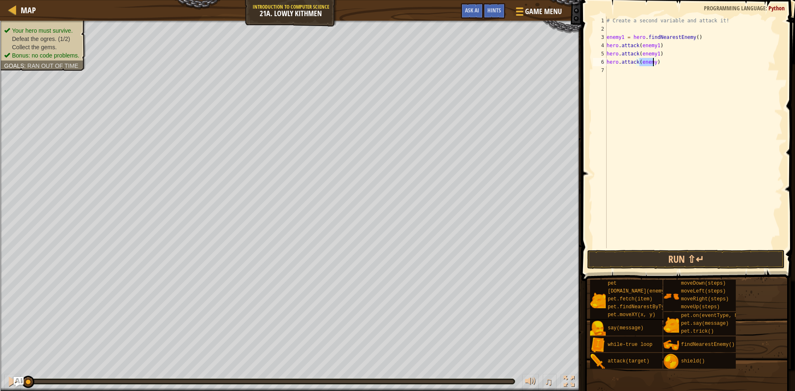
click at [653, 62] on div "# Create a second variable and attack it! enemy1 = hero . findNearestEnemy ( ) …" at bounding box center [694, 133] width 178 height 232
type textarea "hero.attack(enemy2)"
click at [646, 69] on div "# Create a second variable and attack it! enemy1 = hero . findNearestEnemy ( ) …" at bounding box center [694, 141] width 178 height 248
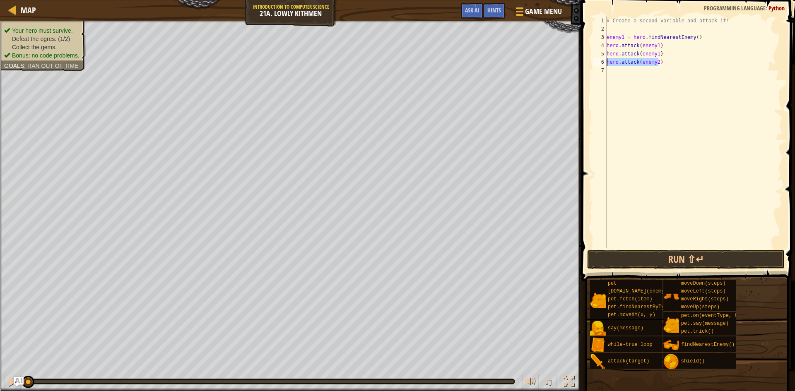
drag, startPoint x: 659, startPoint y: 66, endPoint x: 604, endPoint y: 64, distance: 54.7
click at [604, 64] on div "1 2 3 4 5 6 7 # Create a second variable and attack it! enemy1 = hero . findNea…" at bounding box center [686, 133] width 191 height 232
type textarea "hero.attack(enemy2)"
click at [649, 72] on div "# Create a second variable and attack it! enemy1 = hero . findNearestEnemy ( ) …" at bounding box center [694, 141] width 178 height 248
paste textarea "hero.attack(enemy2)"
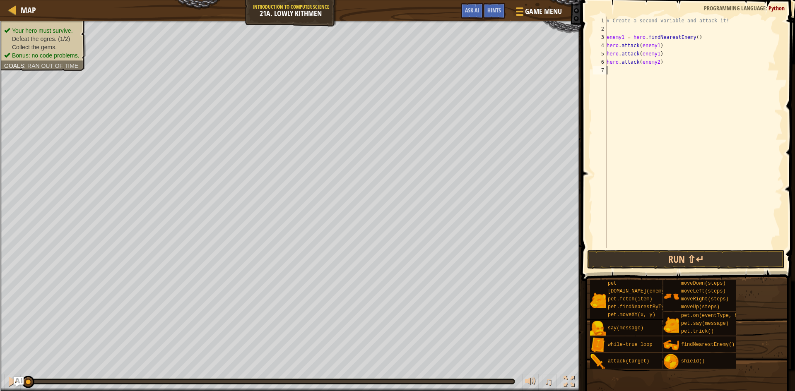
type textarea "hero.attack(enemy2)"
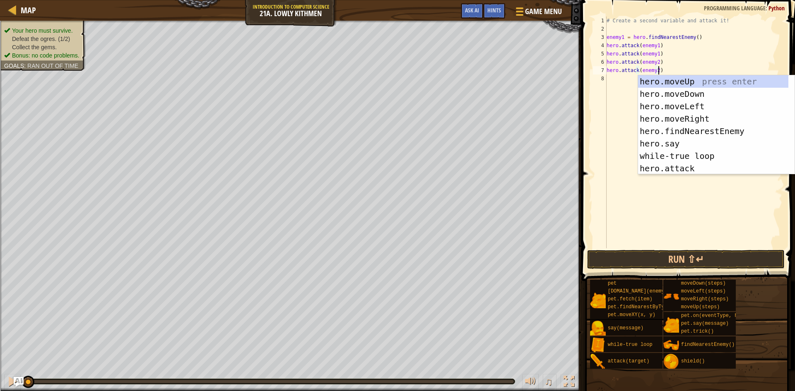
drag, startPoint x: 617, startPoint y: 151, endPoint x: 618, endPoint y: 181, distance: 30.2
click at [616, 160] on div "# Create a second variable and attack it! enemy1 = hero . findNearestEnemy ( ) …" at bounding box center [694, 141] width 178 height 248
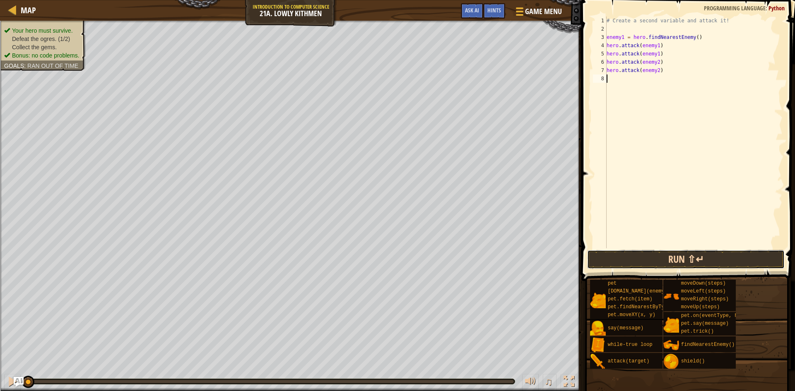
click at [656, 262] on button "Run ⇧↵" at bounding box center [685, 259] width 197 height 19
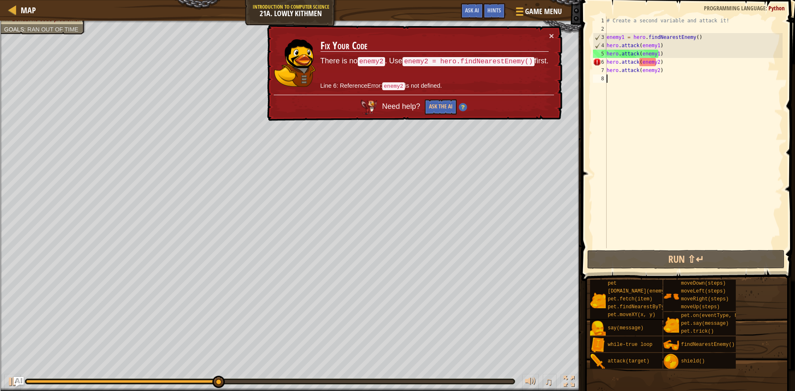
click at [665, 60] on div "# Create a second variable and attack it! enemy1 = hero . findNearestEnemy ( ) …" at bounding box center [694, 141] width 178 height 248
click at [665, 56] on div "# Create a second variable and attack it! enemy1 = hero . findNearestEnemy ( ) …" at bounding box center [694, 141] width 178 height 248
type textarea "hero.attack(enemy1)"
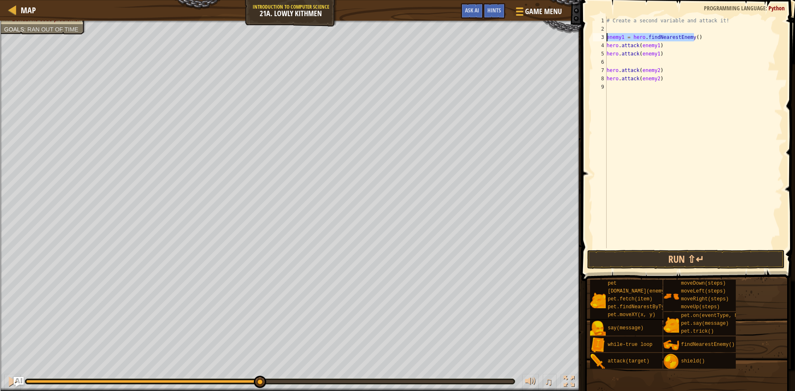
drag, startPoint x: 697, startPoint y: 38, endPoint x: 585, endPoint y: 40, distance: 111.8
click at [585, 40] on div "1 2 3 4 5 6 7 8 9 # Create a second variable and attack it! enemy1 = hero . fin…" at bounding box center [687, 156] width 216 height 305
click at [615, 58] on div "# Create a second variable and attack it! enemy1 = hero . findNearestEnemy ( ) …" at bounding box center [694, 141] width 178 height 248
type textarea "hero.attack(enemy1)"
click at [617, 63] on div "# Create a second variable and attack it! enemy1 = hero . findNearestEnemy ( ) …" at bounding box center [694, 141] width 178 height 248
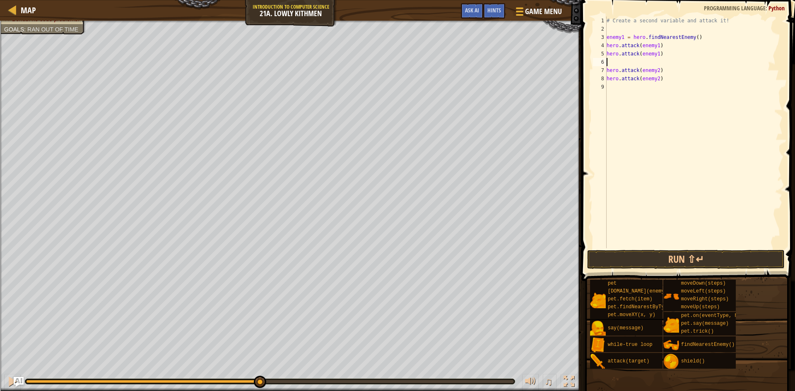
type textarea "\"
paste textarea "enemy1 = hero.findNearestEnemy()"
click at [625, 70] on div "# Create a second variable and attack it! enemy1 = hero . findNearestEnemy ( ) …" at bounding box center [694, 141] width 175 height 248
click at [610, 63] on div "# Create a second variable and attack it! enemy1 = hero . findNearestEnemy ( ) …" at bounding box center [694, 141] width 175 height 248
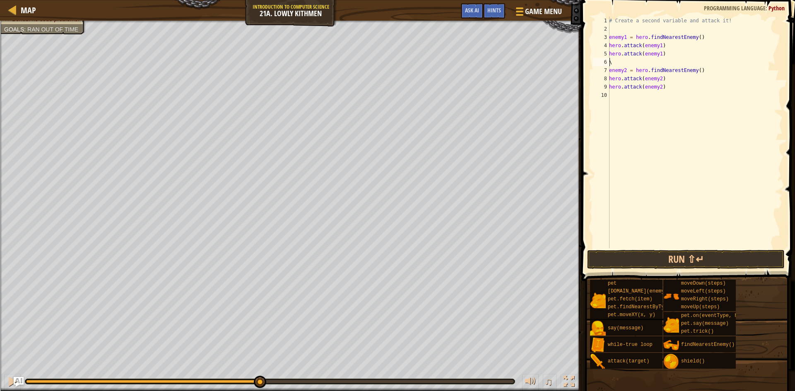
type textarea "\"
click at [613, 63] on div "# Create a second variable and attack it! enemy1 = hero . findNearestEnemy ( ) …" at bounding box center [694, 141] width 175 height 248
click at [618, 260] on button "Run ⇧↵" at bounding box center [685, 259] width 197 height 19
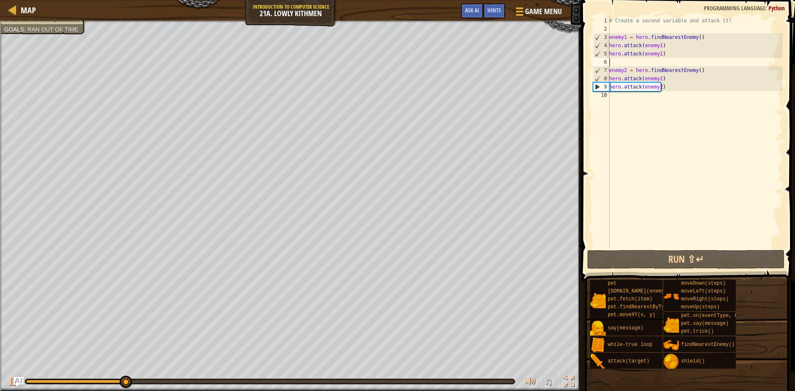
click at [668, 96] on div "# Create a second variable and attack it! enemy1 = hero . findNearestEnemy ( ) …" at bounding box center [694, 141] width 175 height 248
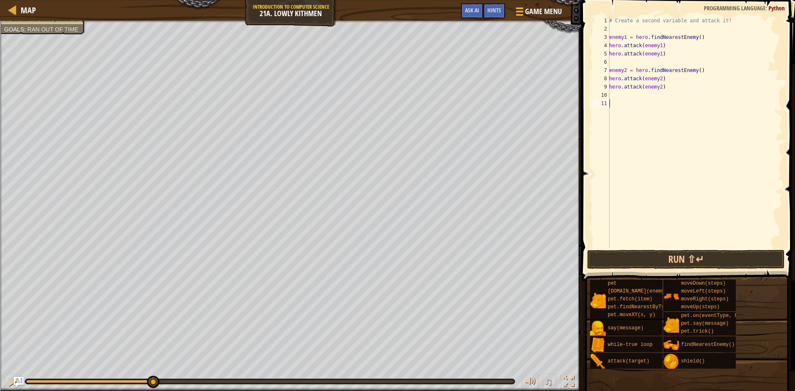
type textarea "h"
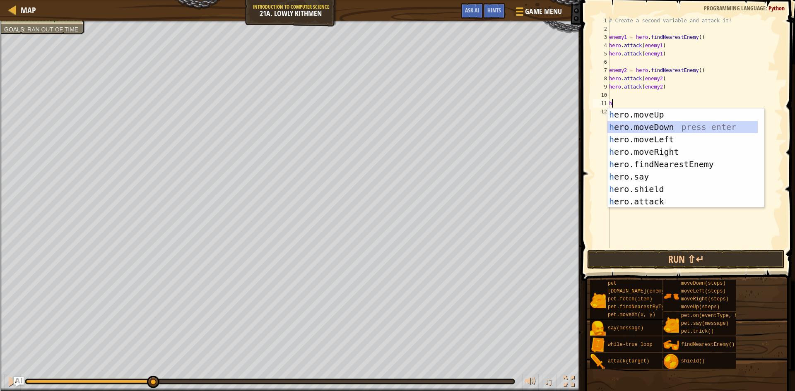
click at [658, 125] on div "h ero.moveUp press enter h ero.moveDown press enter h ero.moveLeft press enter …" at bounding box center [682, 170] width 150 height 124
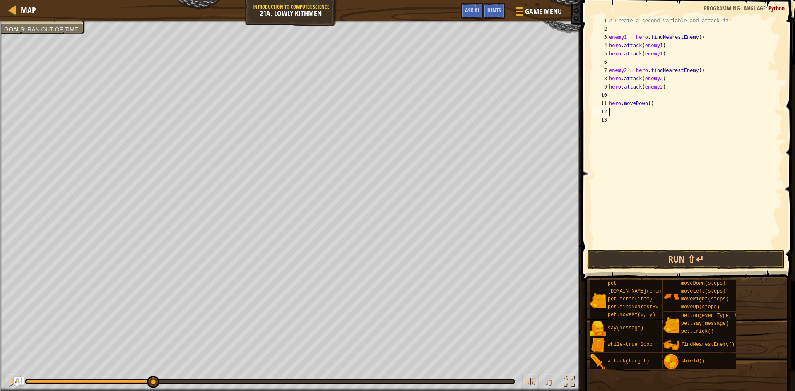
type textarea "h"
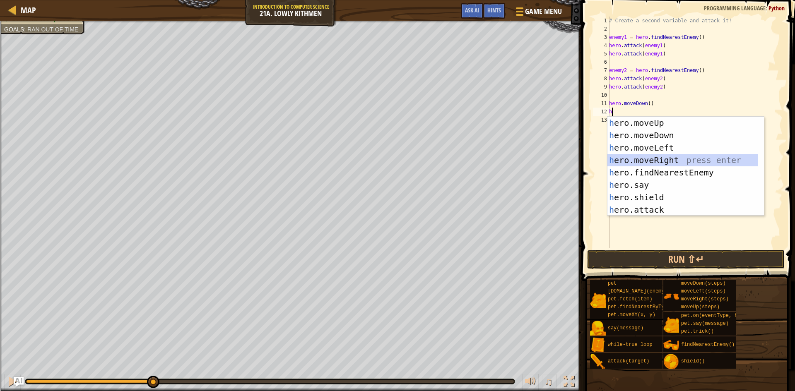
click at [667, 164] on div "h ero.moveUp press enter h ero.moveDown press enter h ero.moveLeft press enter …" at bounding box center [682, 179] width 150 height 124
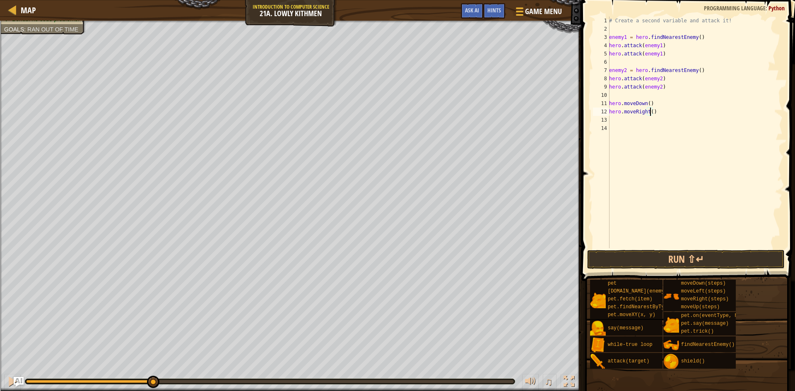
click at [650, 111] on div "# Create a second variable and attack it! enemy1 = hero . findNearestEnemy ( ) …" at bounding box center [694, 141] width 175 height 248
type textarea "hero.moveRight(3)"
click at [666, 264] on button "Run ⇧↵" at bounding box center [685, 259] width 197 height 19
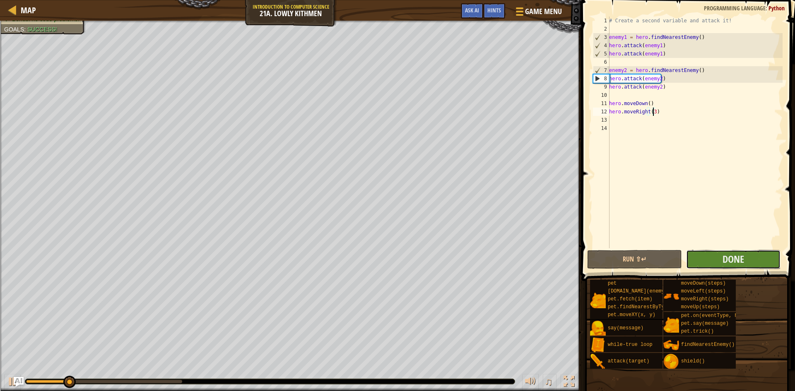
click at [690, 257] on button "Done" at bounding box center [733, 259] width 95 height 19
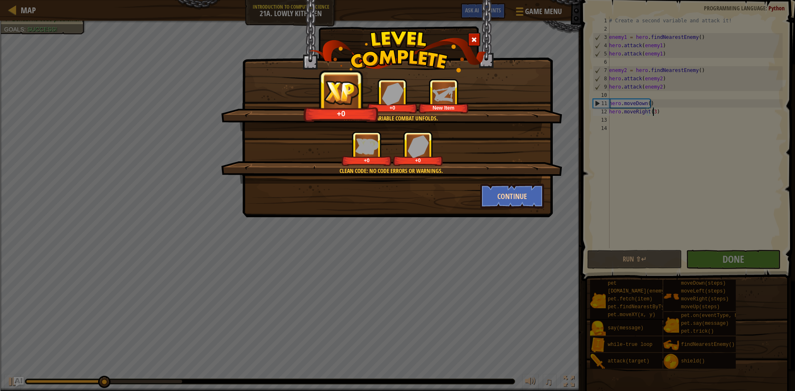
click at [543, 205] on div "A world of variable combat unfolds. +0 +0 New Item Clean code: no code errors o…" at bounding box center [397, 108] width 310 height 217
click at [511, 196] on button "Continue" at bounding box center [512, 196] width 64 height 25
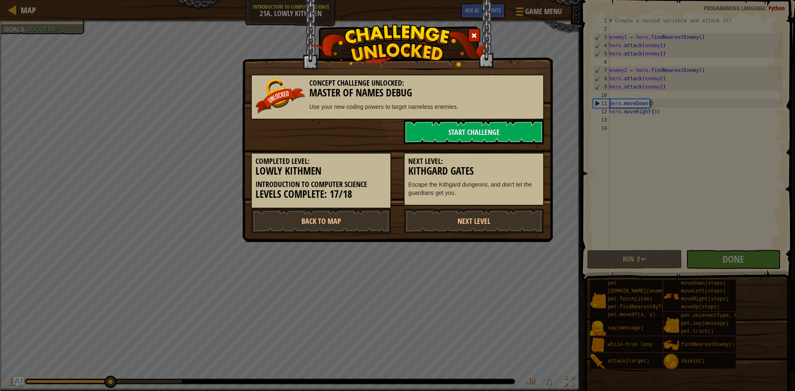
click at [491, 201] on div "Next Level: Kithgard Gates Escape the Kithgard dungeons, and don't let the guar…" at bounding box center [474, 179] width 140 height 53
click at [486, 205] on div "Next Level: Kithgard Gates Escape the Kithgard dungeons, and don't let the guar…" at bounding box center [474, 179] width 140 height 53
click at [488, 212] on link "Next Level" at bounding box center [474, 221] width 140 height 25
click at [488, 65] on body "Map Introduction to Computer Science 21a. Lowly Kithmen Game Menu Done Hints As…" at bounding box center [397, 32] width 795 height 65
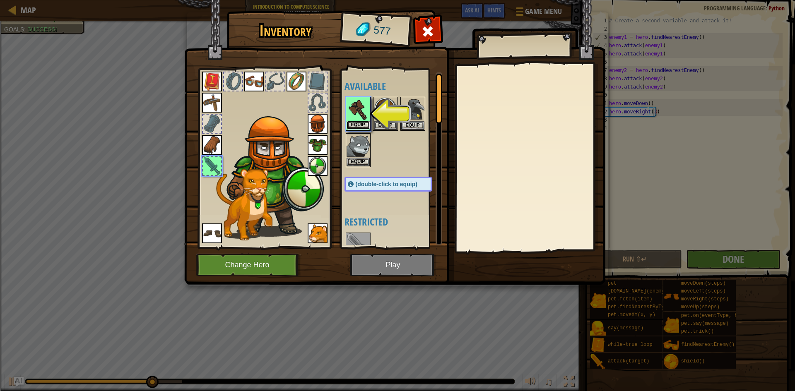
click at [360, 124] on button "Equip" at bounding box center [357, 125] width 23 height 9
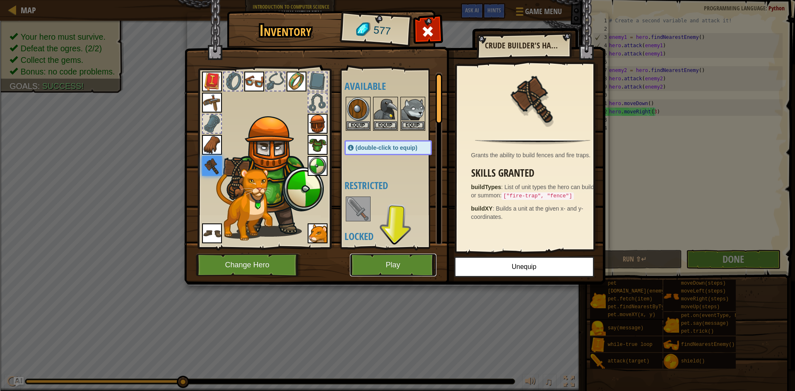
click at [420, 261] on button "Play" at bounding box center [393, 265] width 87 height 23
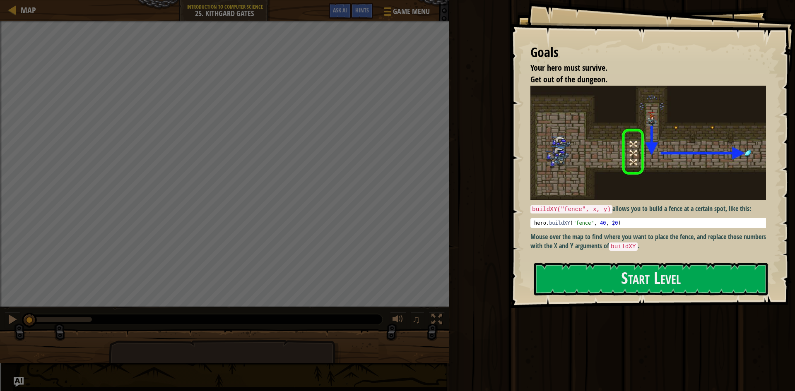
drag, startPoint x: 678, startPoint y: 257, endPoint x: 674, endPoint y: 298, distance: 40.3
click at [678, 266] on div "Goals Your hero must survive. Get out of the dungeon. buildXY("fence", x, y) al…" at bounding box center [652, 154] width 285 height 308
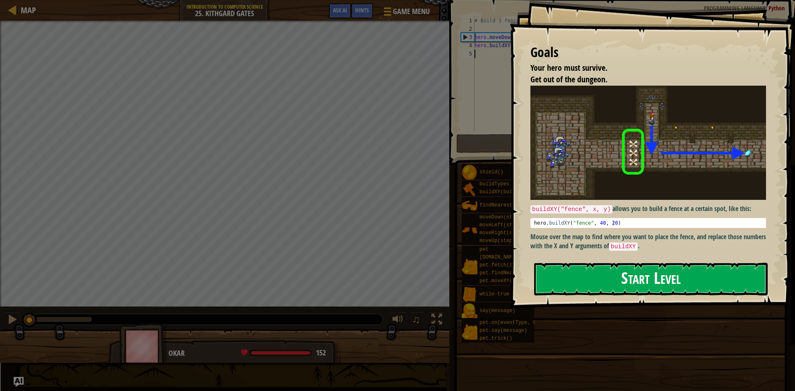
click at [674, 273] on button "Start Level" at bounding box center [650, 279] width 233 height 33
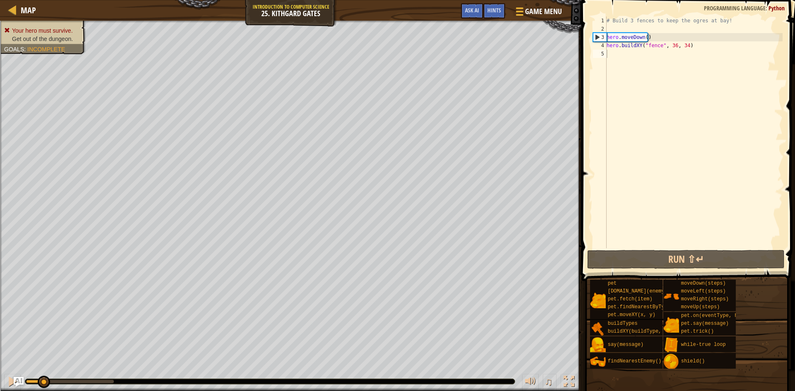
click at [532, 369] on div "Your hero must survive. Get out of the dungeon. Goals : Incomplete ♫ Okar 152 x…" at bounding box center [397, 206] width 795 height 370
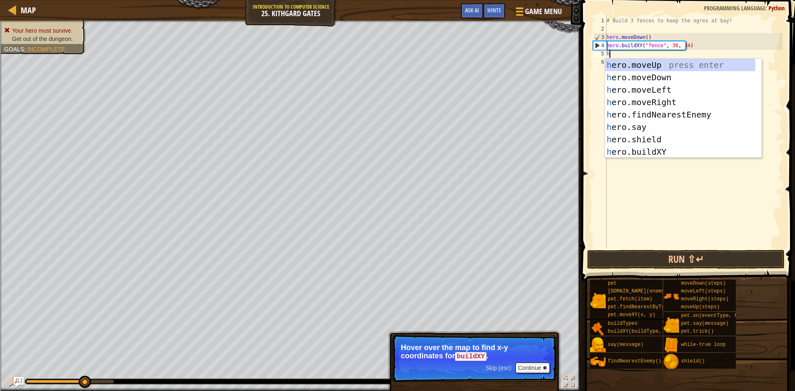
scroll to position [4, 0]
click at [656, 151] on div "h ero.moveUp press enter h ero.moveDown press enter h ero.moveLeft press enter …" at bounding box center [680, 121] width 150 height 124
type textarea "hero.buildXY("fence", 36, 30)"
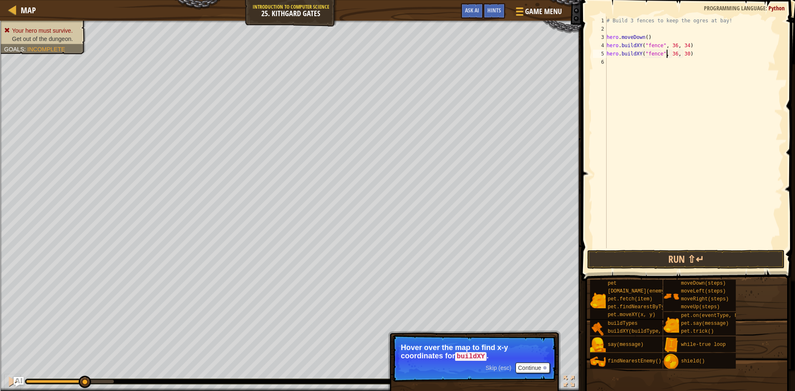
click at [666, 54] on div "# Build 3 fences to keep the ogres at bay! hero . moveDown ( ) hero . buildXY (…" at bounding box center [694, 141] width 178 height 248
drag, startPoint x: 667, startPoint y: 54, endPoint x: 671, endPoint y: 54, distance: 4.6
click at [671, 54] on div "# Build 3 fences to keep the ogres at bay! hero . moveDown ( ) hero . buildXY (…" at bounding box center [694, 141] width 178 height 248
click at [683, 54] on div "# Build 3 fences to keep the ogres at bay! hero . moveDown ( ) hero . buildXY (…" at bounding box center [694, 141] width 178 height 248
click at [613, 61] on div "# Build 3 fences to keep the ogres at bay! hero . moveDown ( ) hero . buildXY (…" at bounding box center [694, 141] width 178 height 248
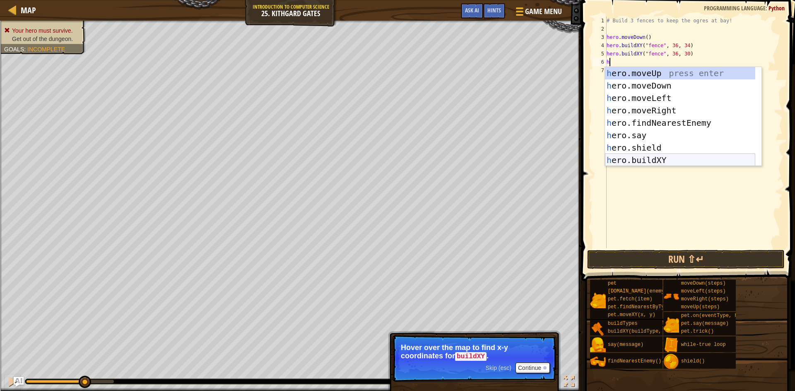
click at [649, 156] on div "h ero.moveUp press enter h ero.moveDown press enter h ero.moveLeft press enter …" at bounding box center [680, 129] width 150 height 124
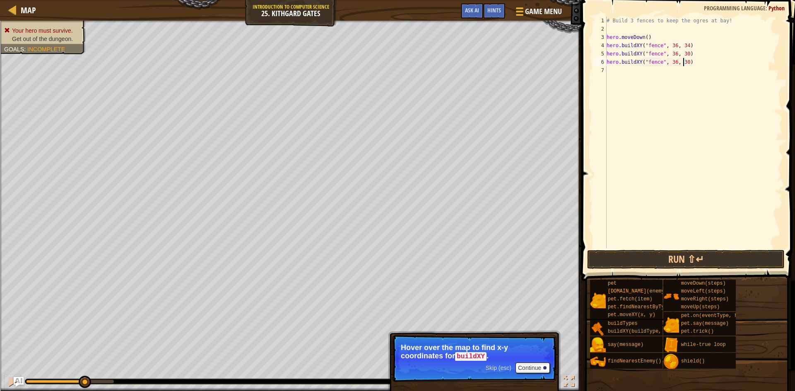
click at [683, 63] on div "# Build 3 fences to keep the ogres at bay! hero . moveDown ( ) hero . buildXY (…" at bounding box center [694, 141] width 178 height 248
type textarea "hero.buildXY("fence", 36, 27)"
click at [697, 260] on button "Run ⇧↵" at bounding box center [685, 259] width 197 height 19
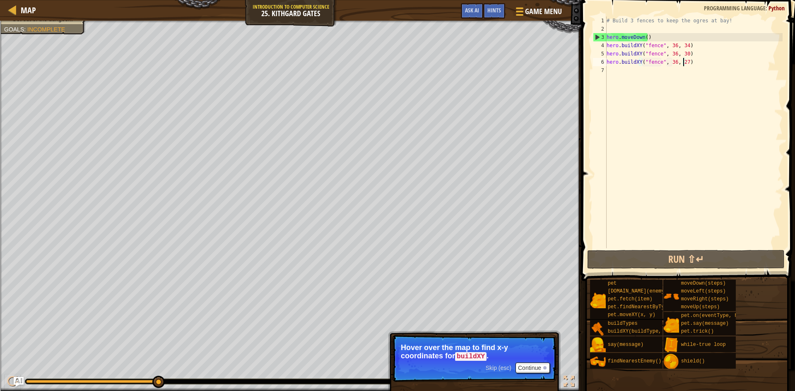
click at [645, 74] on div "# Build 3 fences to keep the ogres at bay! hero . moveDown ( ) hero . buildXY (…" at bounding box center [694, 141] width 178 height 248
drag, startPoint x: 597, startPoint y: 172, endPoint x: 630, endPoint y: 68, distance: 108.7
click at [630, 68] on div "# Build 3 fences to keep the ogres at bay! hero . moveDown ( ) hero . buildXY (…" at bounding box center [694, 141] width 178 height 248
type textarea "h"
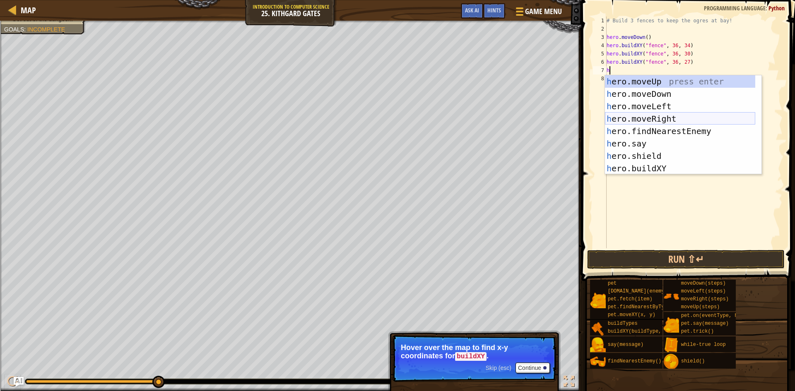
click at [670, 115] on div "h ero.moveUp press enter h ero.moveDown press enter h ero.moveLeft press enter …" at bounding box center [680, 137] width 150 height 124
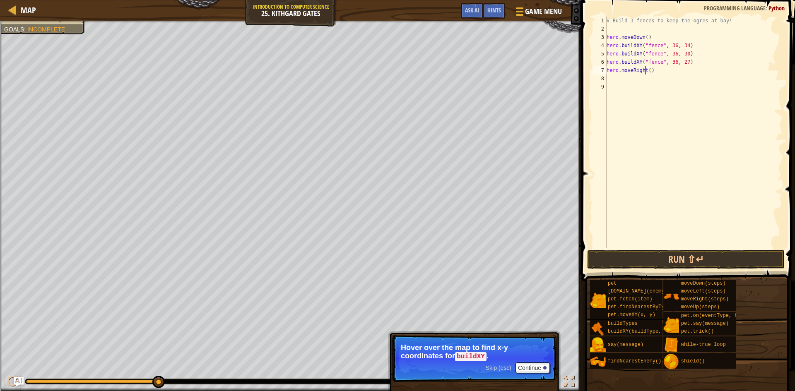
click at [646, 69] on div "# Build 3 fences to keep the ogres at bay! hero . moveDown ( ) hero . buildXY (…" at bounding box center [694, 141] width 178 height 248
click at [647, 71] on div "# Build 3 fences to keep the ogres at bay! hero . moveDown ( ) hero . buildXY (…" at bounding box center [694, 141] width 178 height 248
type textarea "hero.moveRight(3)"
click at [650, 256] on button "Run ⇧↵" at bounding box center [685, 259] width 197 height 19
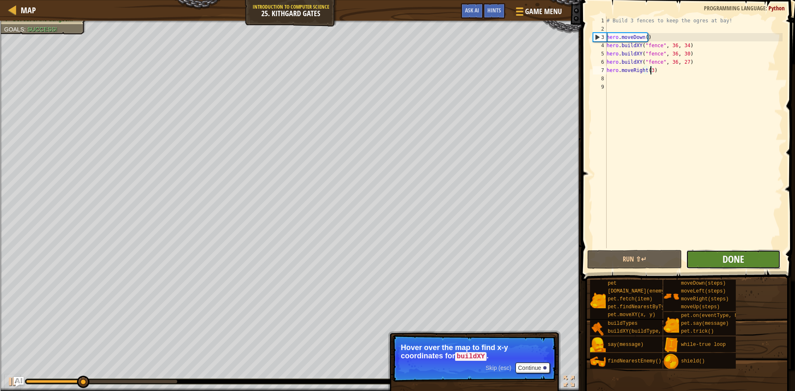
click at [729, 263] on span "Done" at bounding box center [733, 258] width 22 height 13
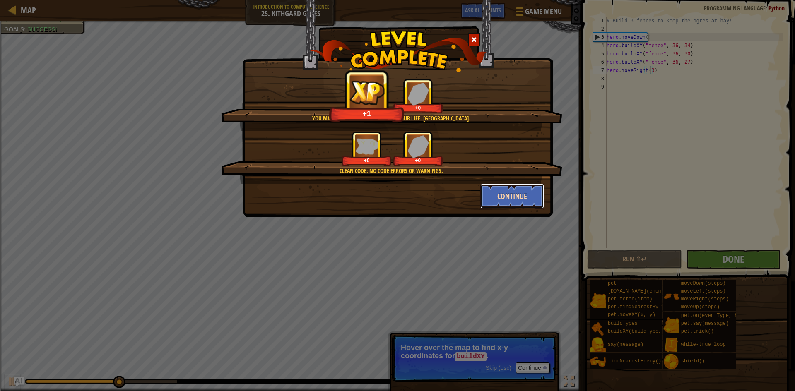
click at [518, 192] on button "Continue" at bounding box center [512, 196] width 64 height 25
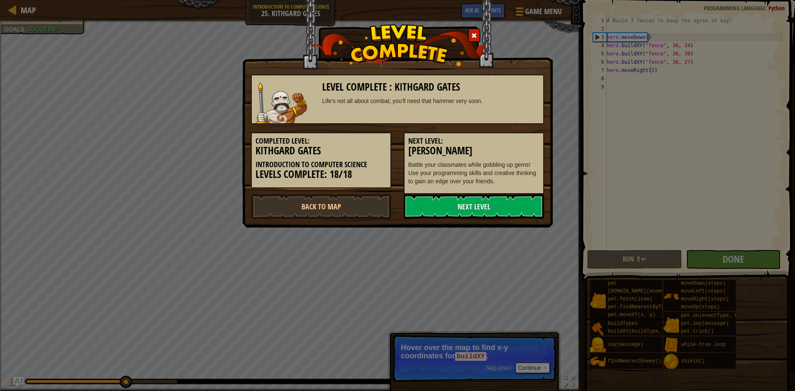
click at [518, 192] on div "Next Level: [PERSON_NAME] Battle your classmates while gobbling up gems! Use yo…" at bounding box center [474, 163] width 140 height 62
click at [511, 200] on link "Next Level" at bounding box center [474, 206] width 140 height 25
